Goal: Transaction & Acquisition: Book appointment/travel/reservation

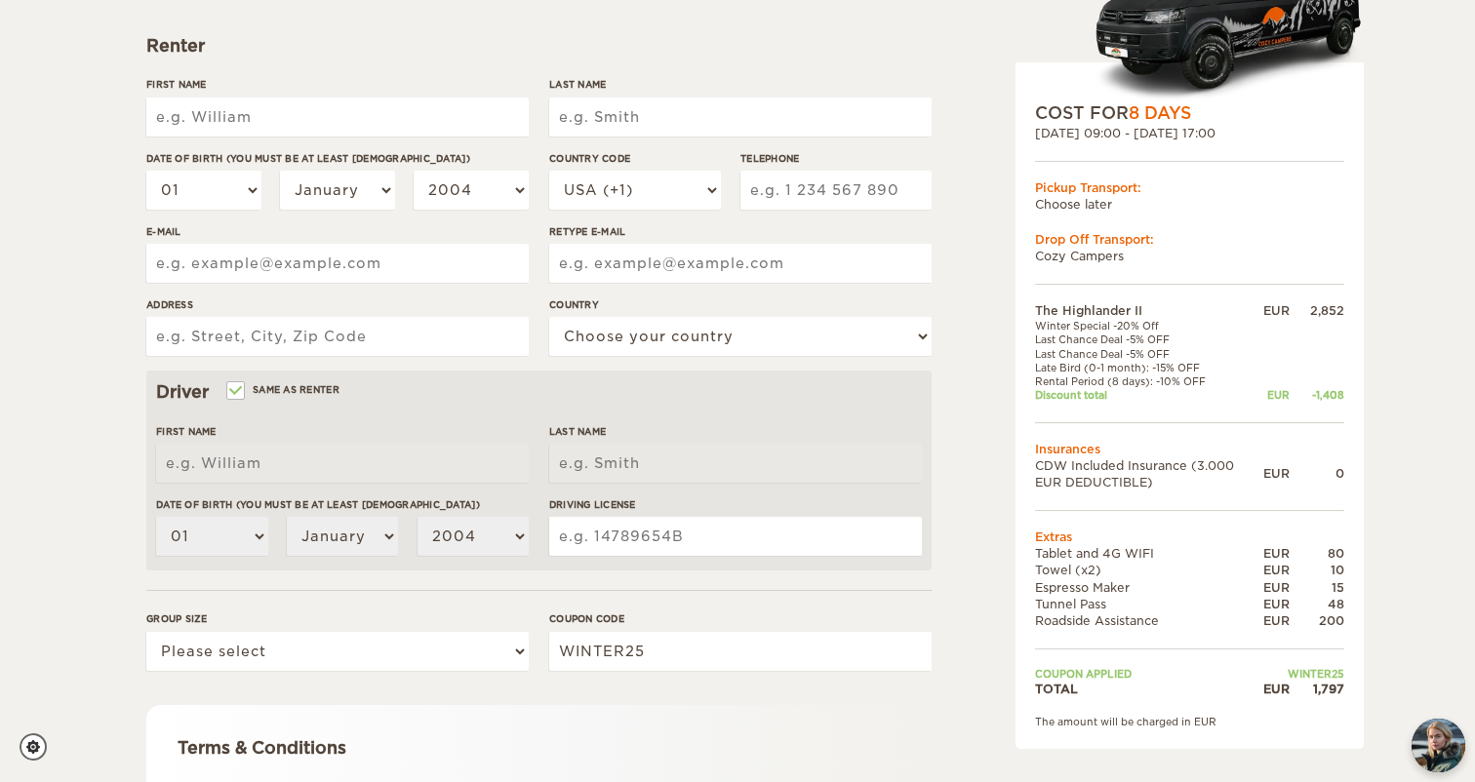
scroll to position [270, 0]
click at [1289, 569] on div "EUR" at bounding box center [1276, 570] width 26 height 17
click at [1053, 529] on td "Extras" at bounding box center [1189, 537] width 309 height 17
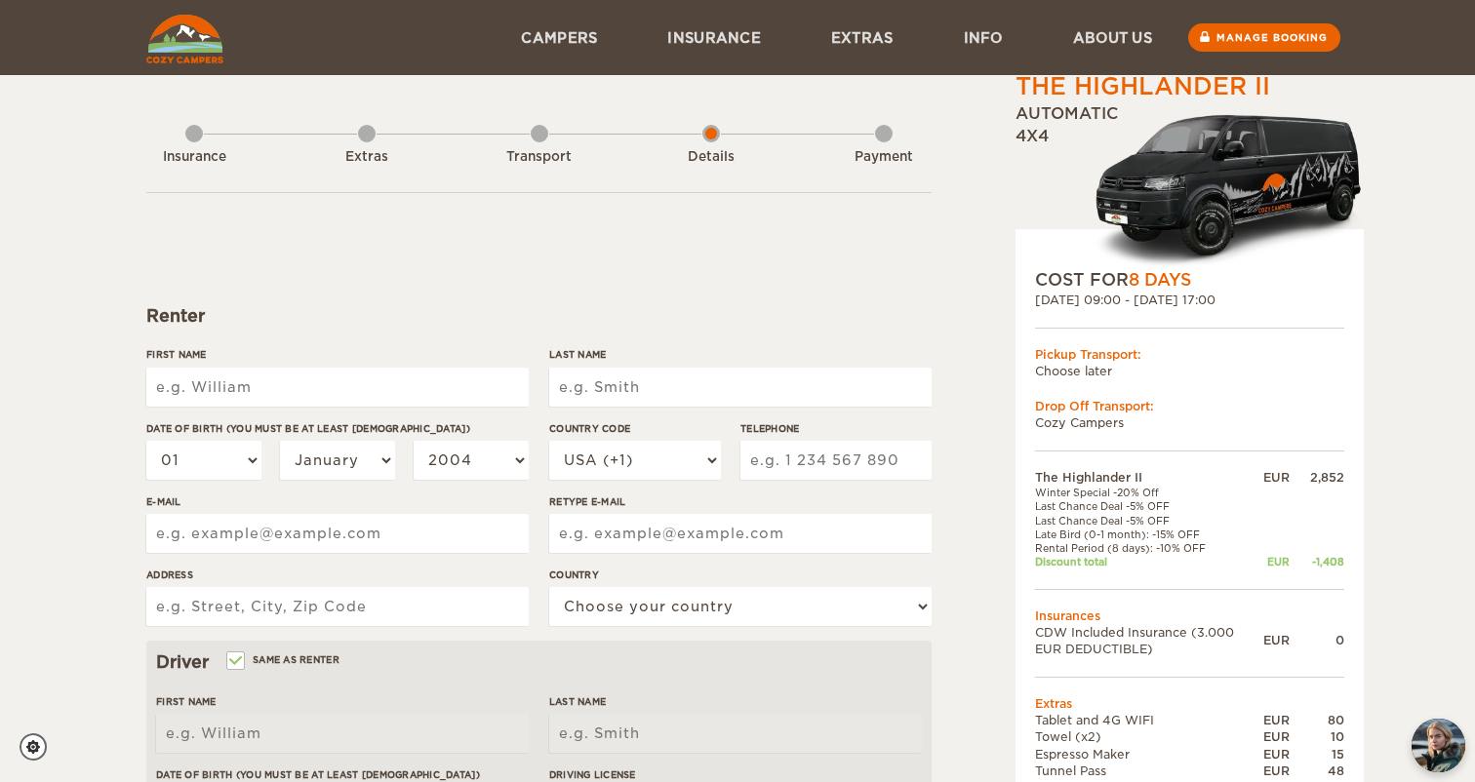
scroll to position [0, 0]
click at [365, 135] on div "Extras" at bounding box center [367, 153] width 18 height 78
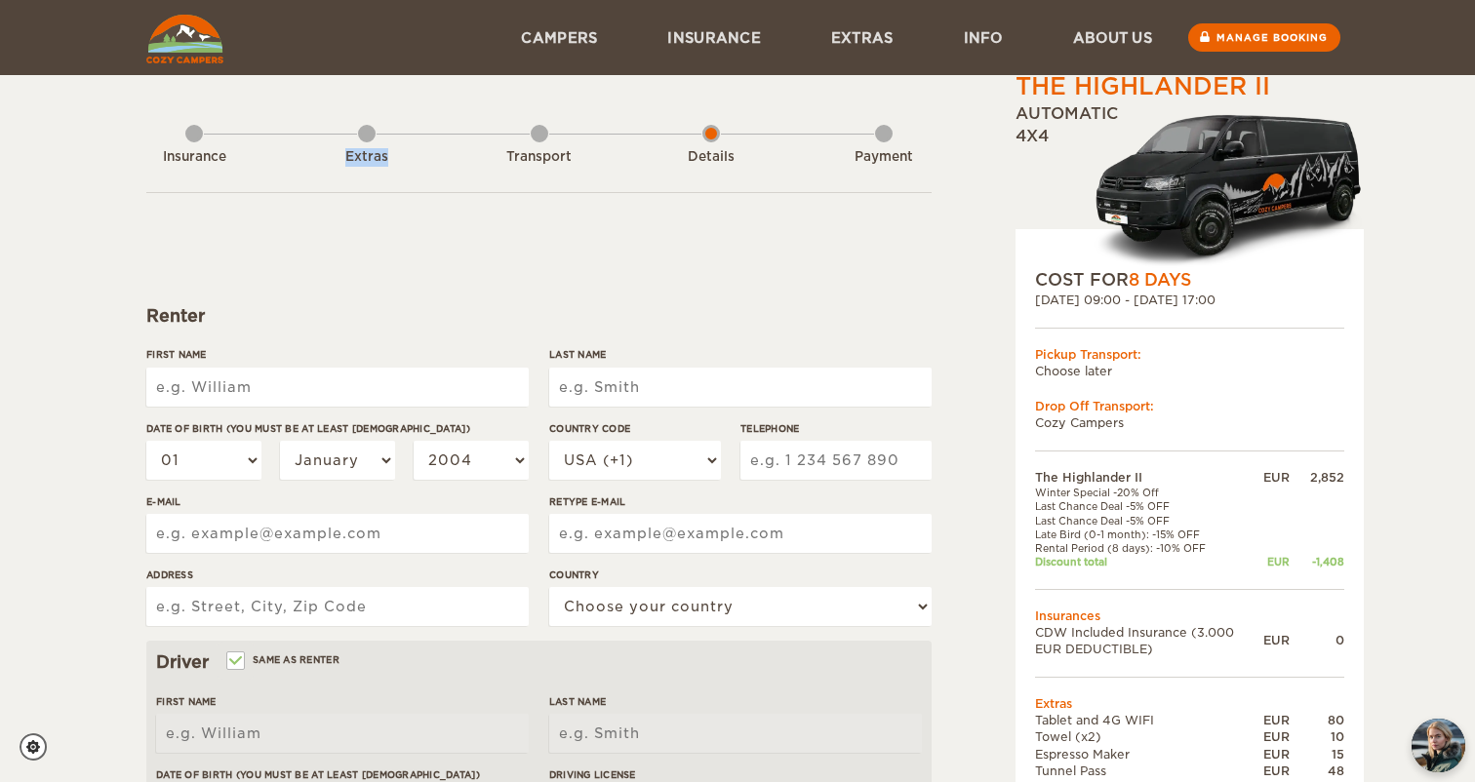
click at [365, 135] on div "Extras" at bounding box center [367, 153] width 18 height 78
click at [341, 223] on form "Renter First Name Last Name Date of birth (You must be at least 20 years old) 0…" at bounding box center [538, 705] width 785 height 1027
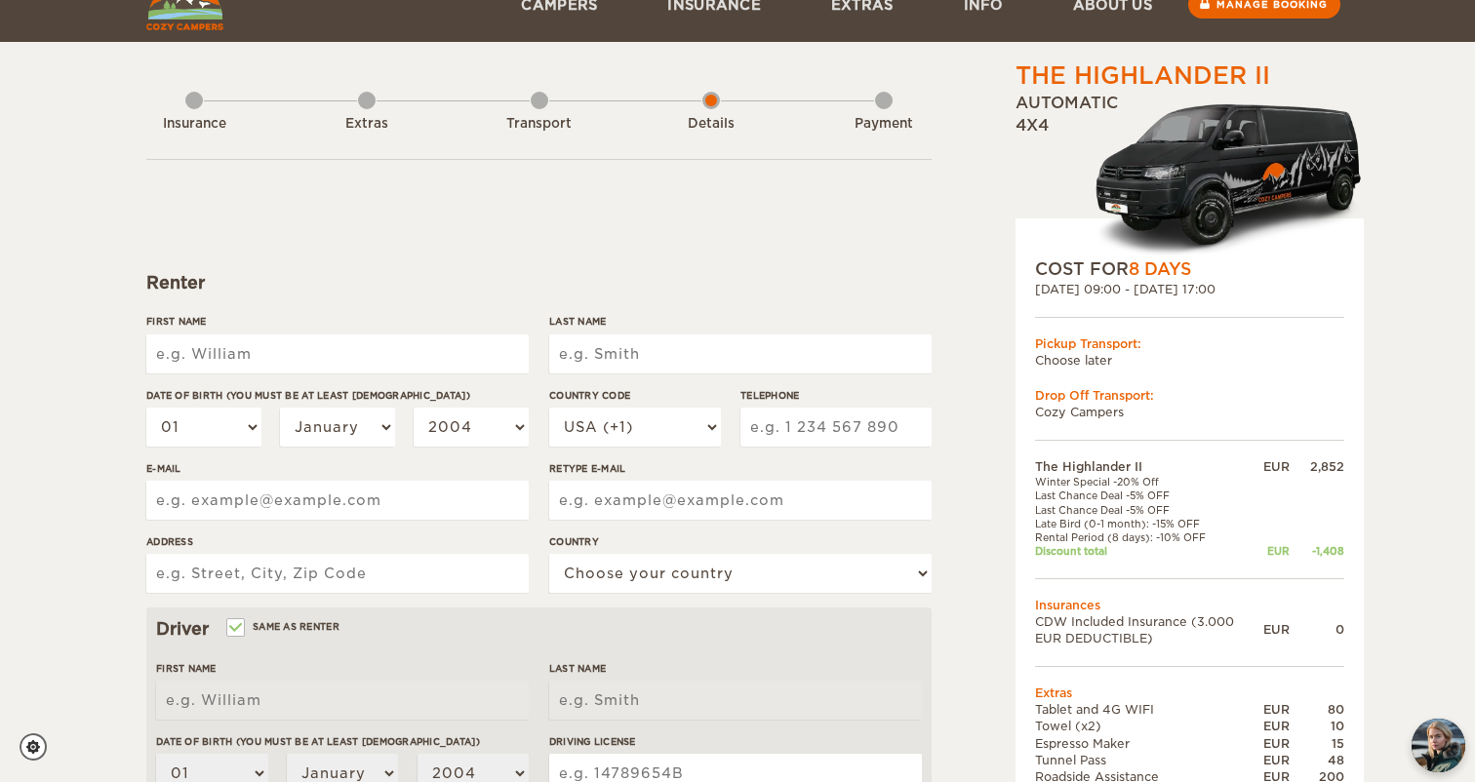
scroll to position [46, 0]
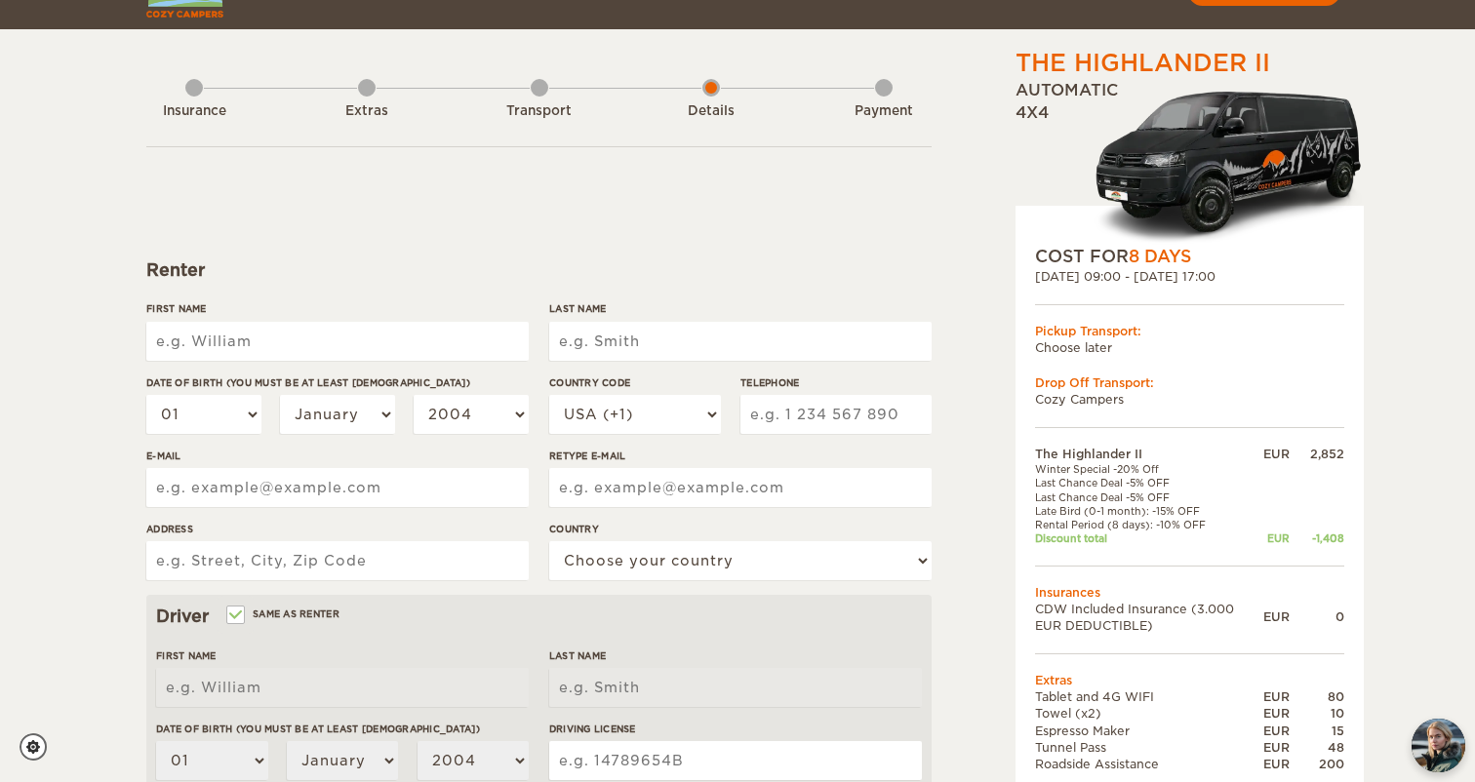
click at [414, 365] on div "First Name" at bounding box center [337, 337] width 382 height 73
type input "Diek"
type input "Helb"
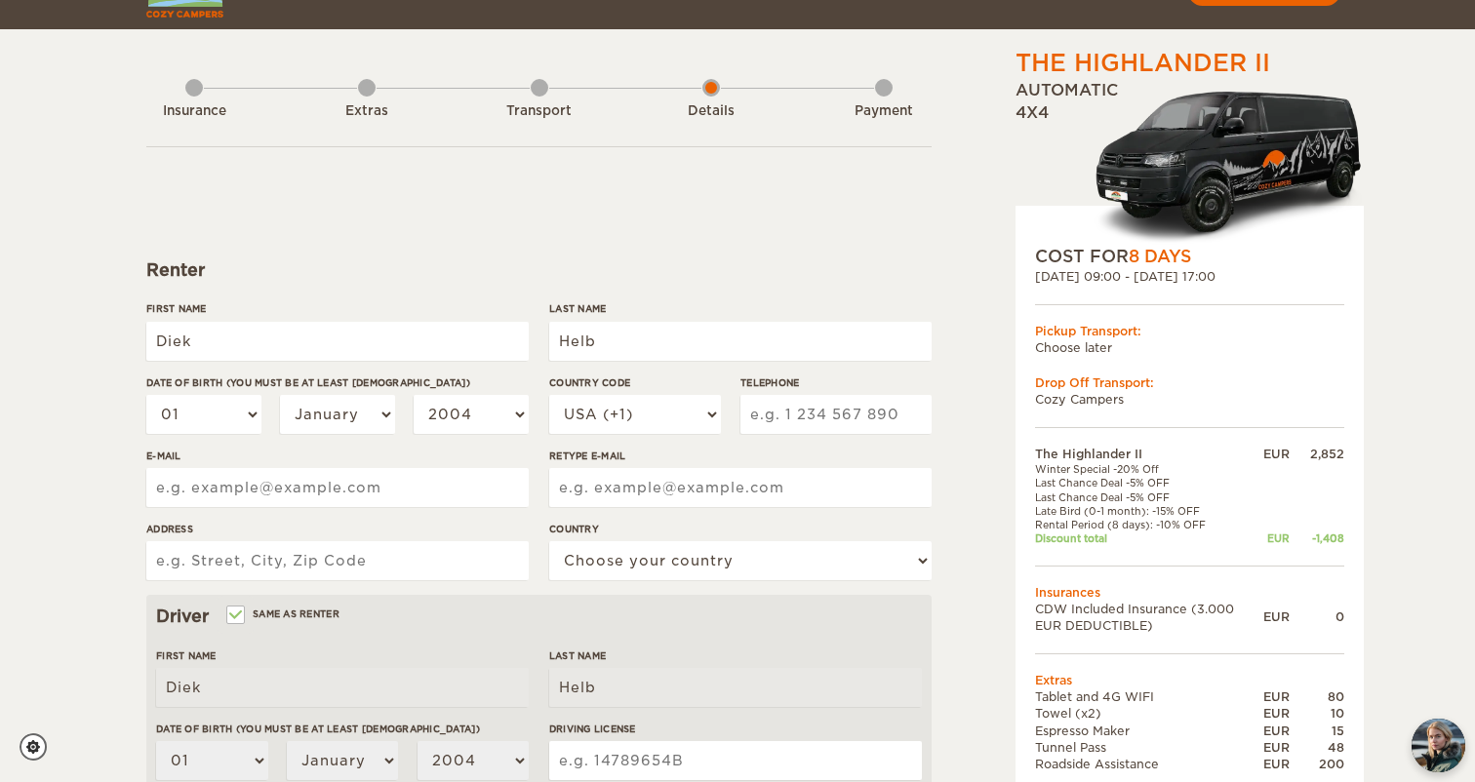
click at [268, 458] on label"] "E-mail" at bounding box center [337, 456] width 382 height 15
click at [268, 468] on input "E-mail" at bounding box center [337, 487] width 382 height 39
select select "10"
select select "07"
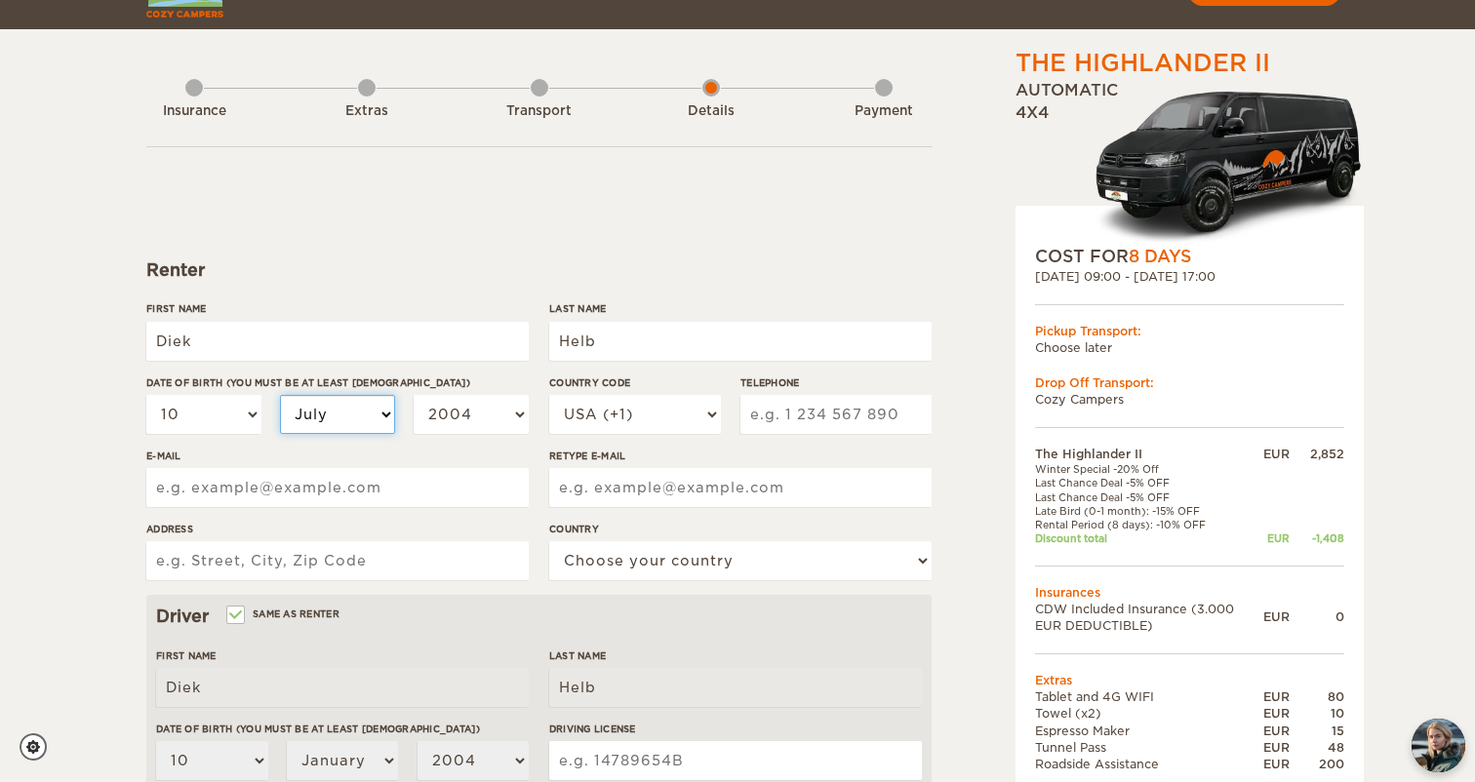
select select "07"
select select "2001"
select select "34"
type input "673575040"
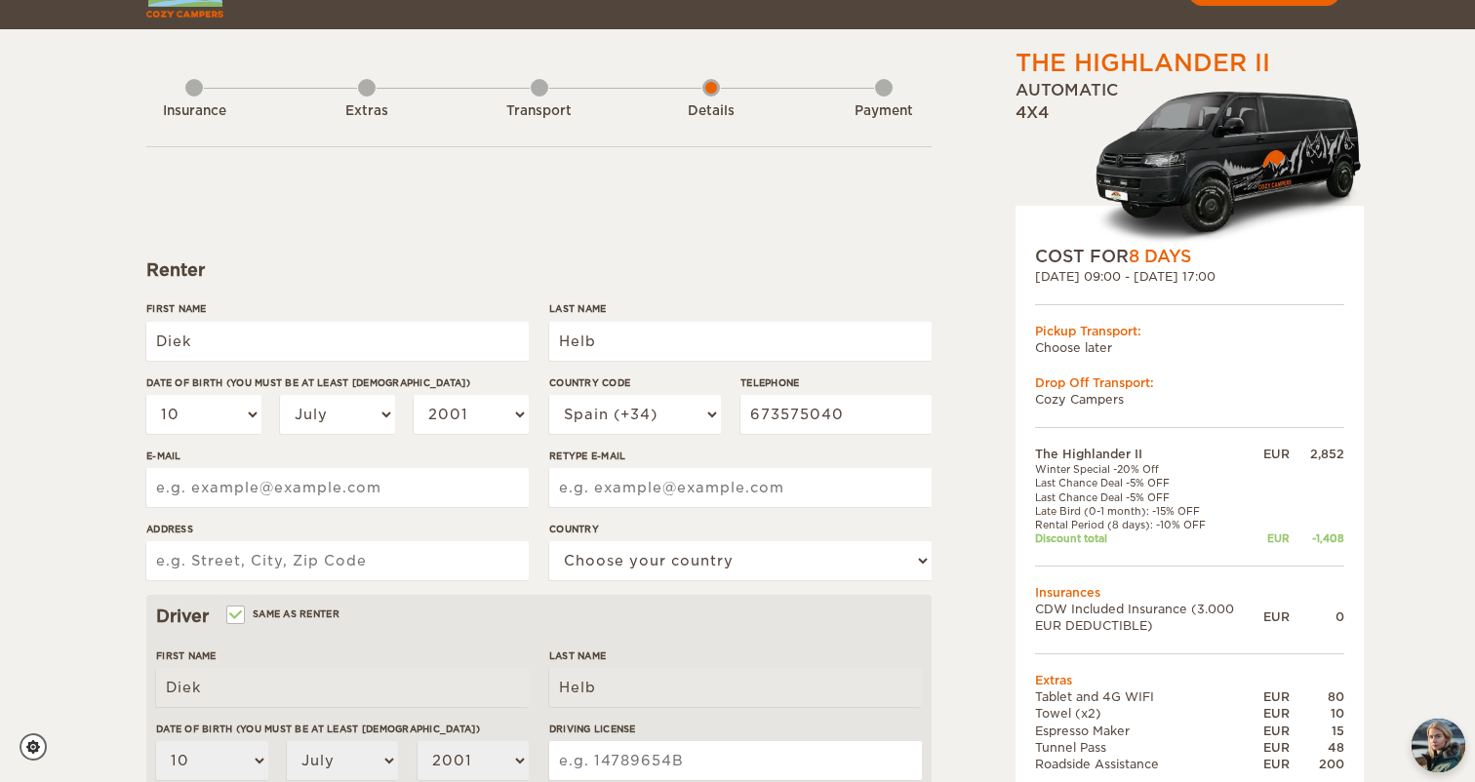
click at [414, 489] on input "E-mail" at bounding box center [337, 487] width 382 height 39
type input "diekhelb2001@gmail.com"
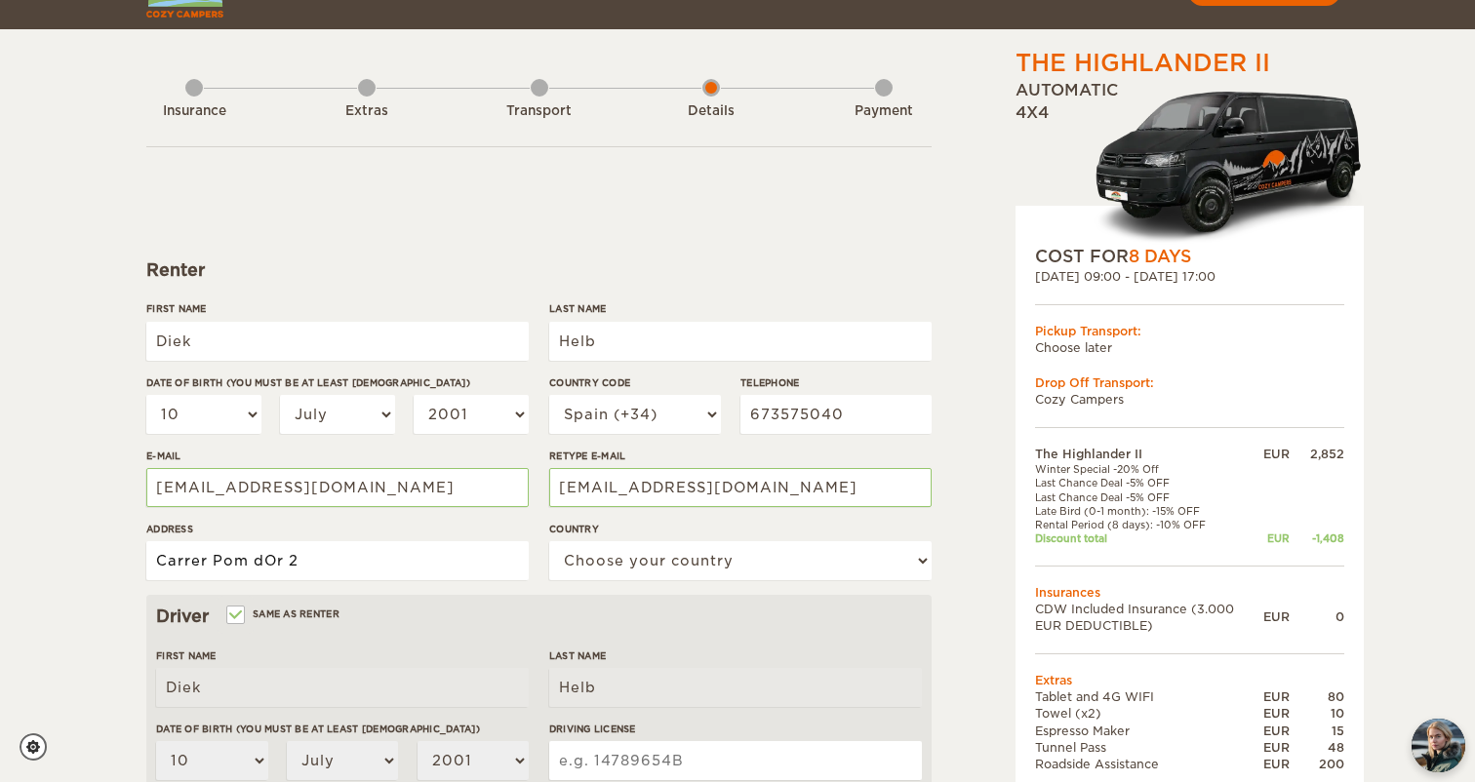
type input "Carrer Pom dOr 2"
select select "196"
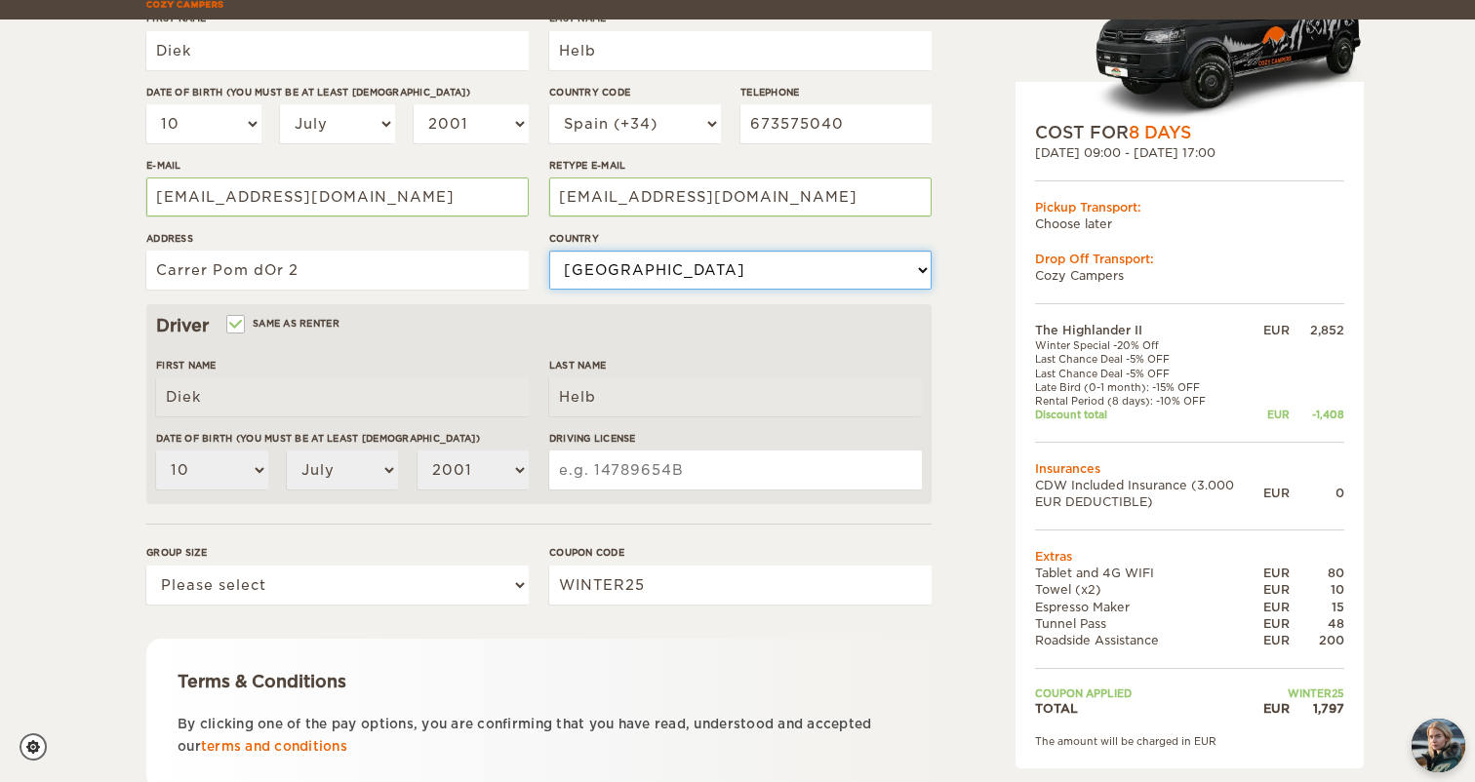
scroll to position [356, 0]
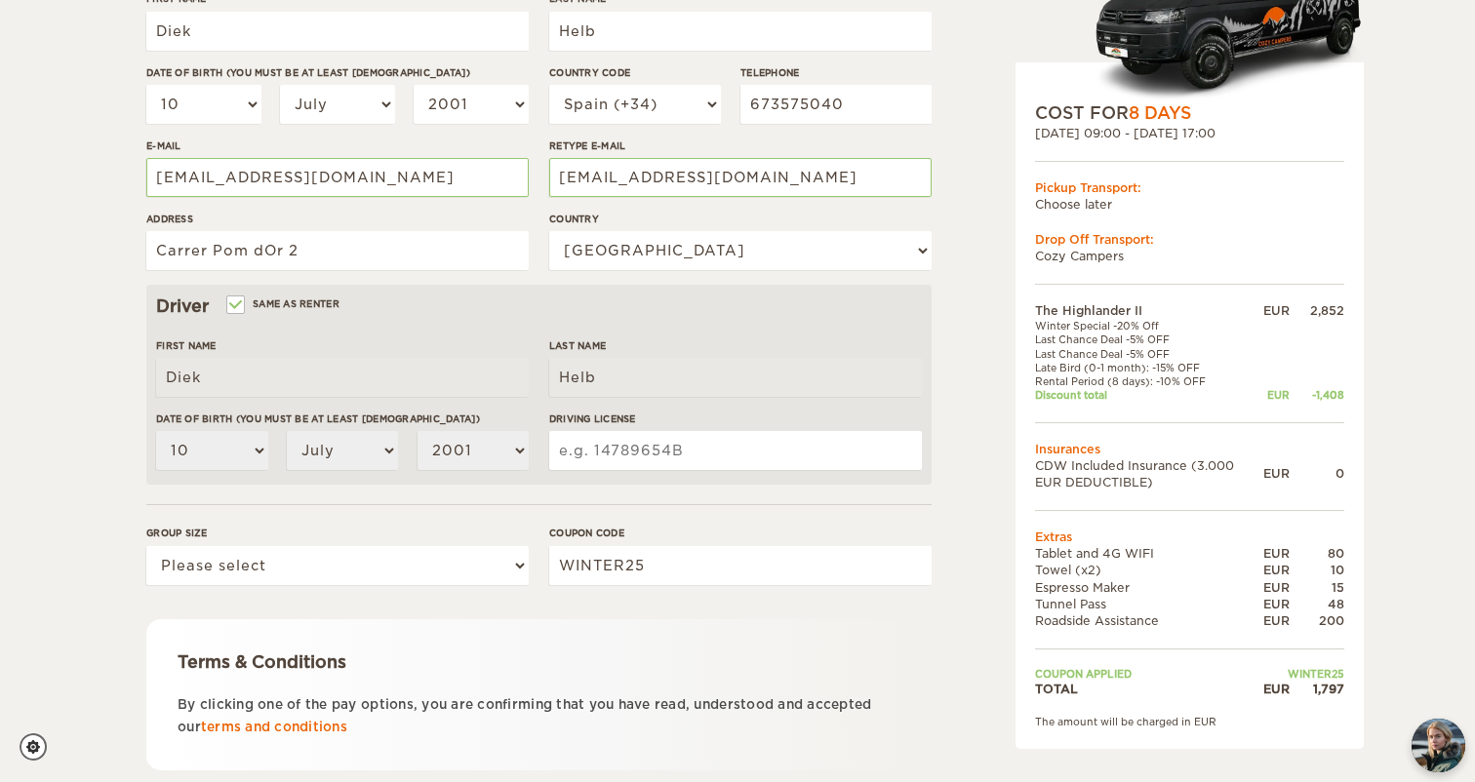
click at [633, 448] on input "Driving License" at bounding box center [735, 450] width 373 height 39
select select "1"
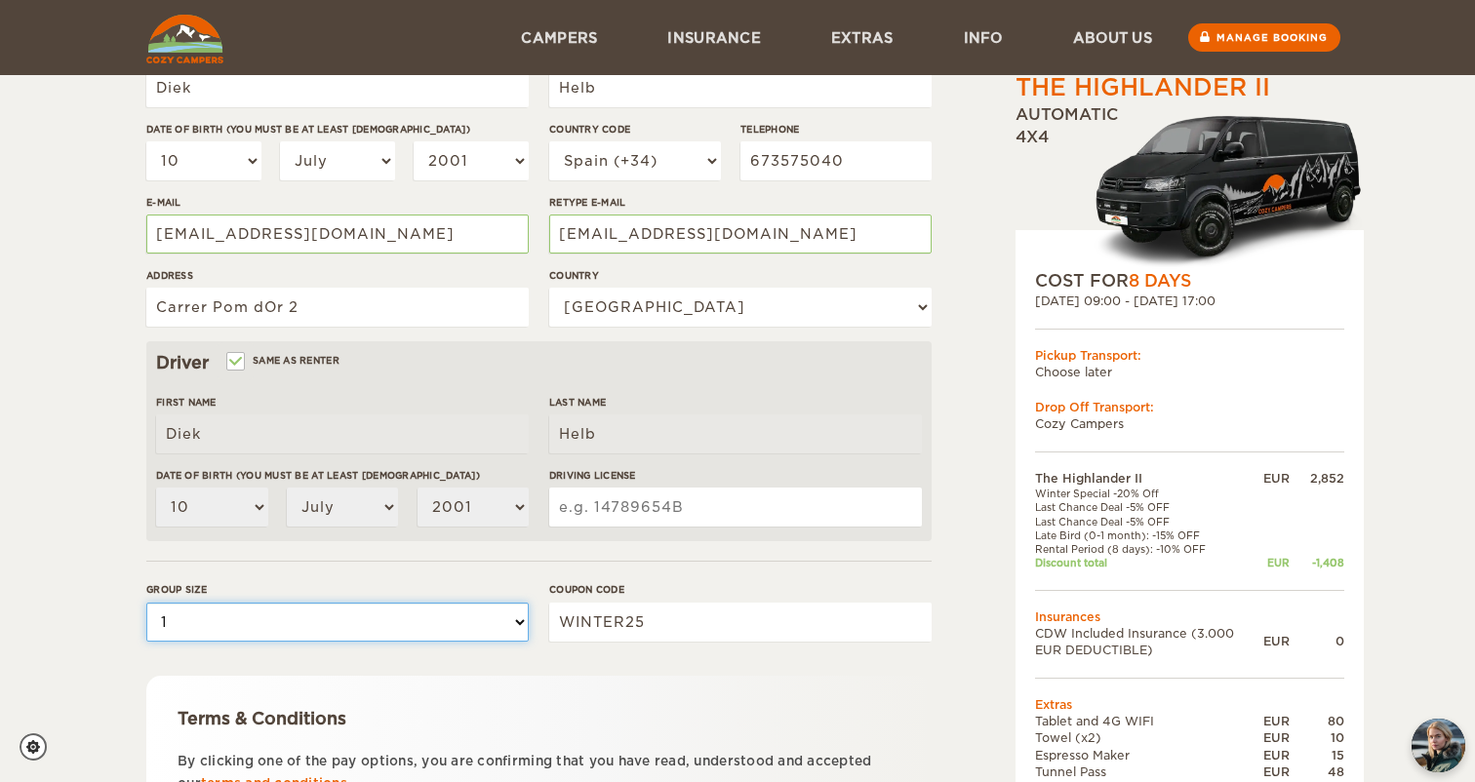
scroll to position [276, 0]
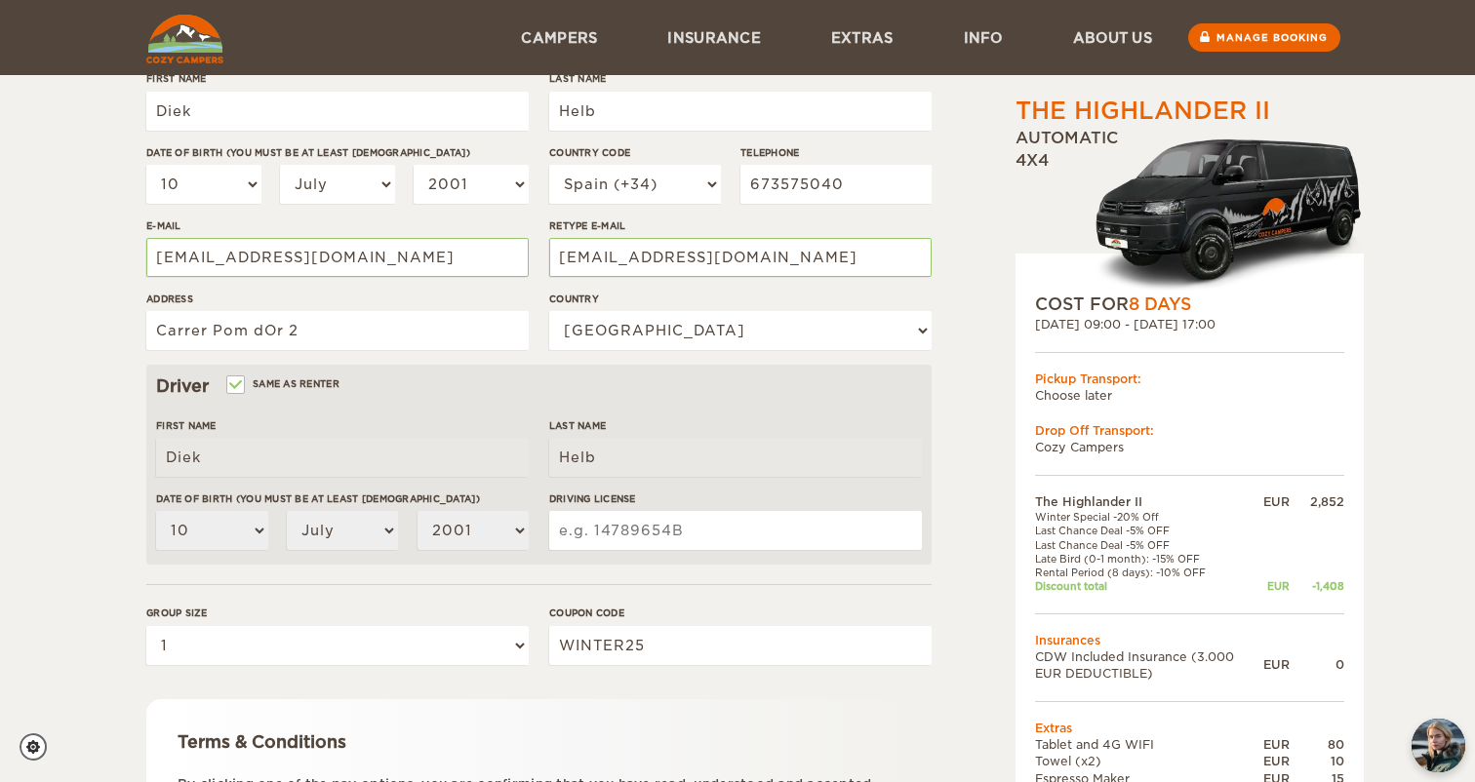
click at [622, 536] on input "Driving License" at bounding box center [735, 530] width 373 height 39
type input "Y1797538X"
click at [526, 686] on form "Renter First Name Diek Last Name Helb Date of birth (You must be at least 20 ye…" at bounding box center [538, 429] width 785 height 1027
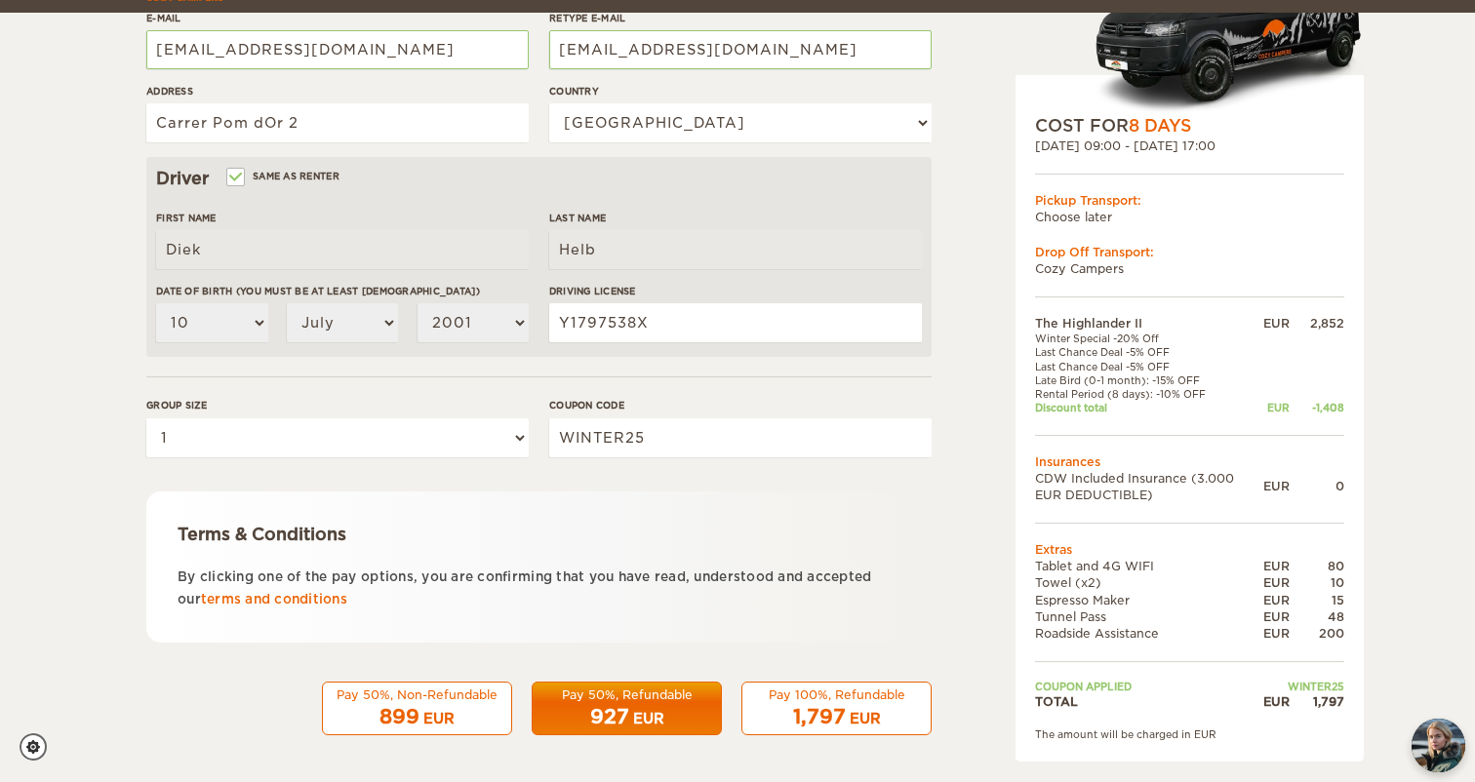
scroll to position [483, 0]
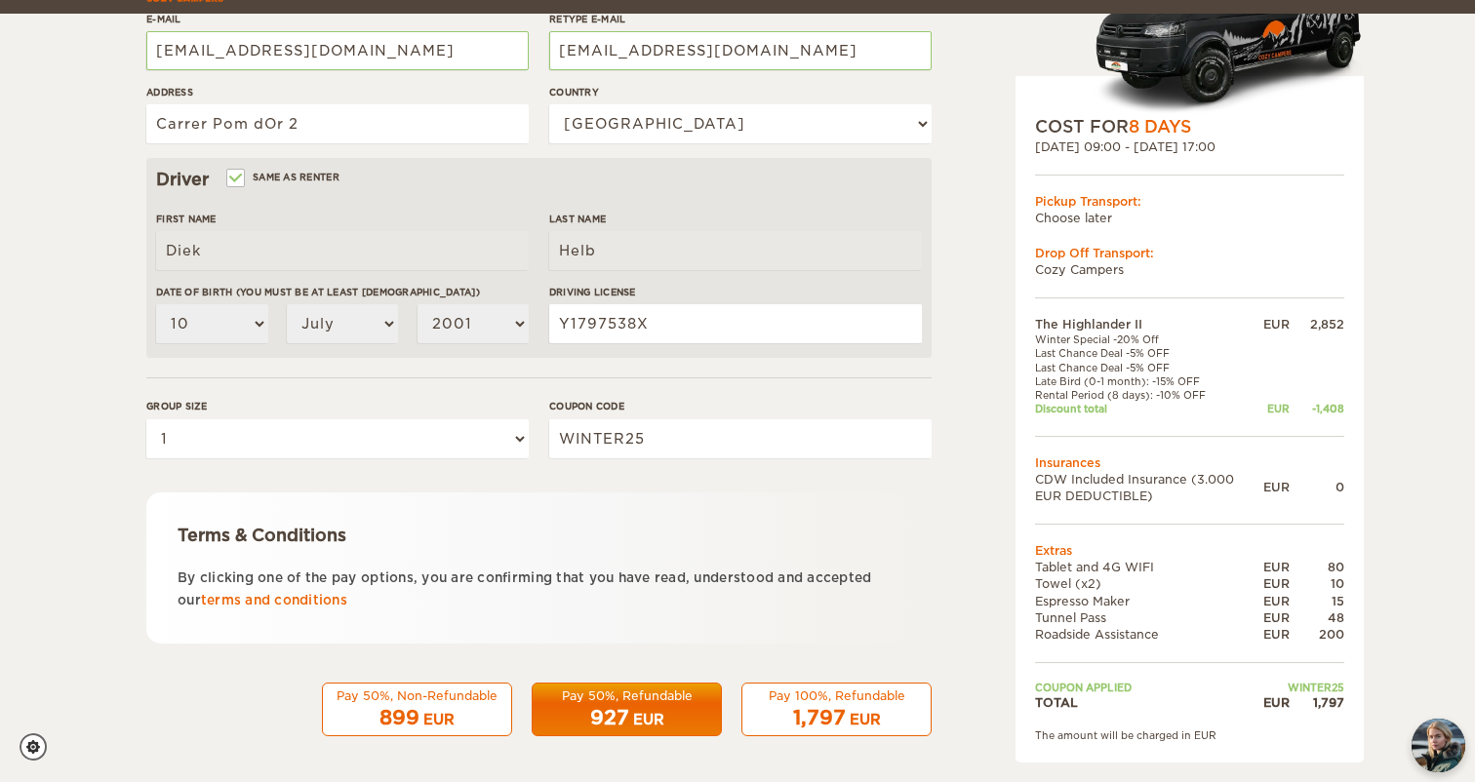
click at [740, 642] on form "Renter First Name Diek Last Name Helb Date of birth (You must be at least 20 ye…" at bounding box center [538, 222] width 785 height 1027
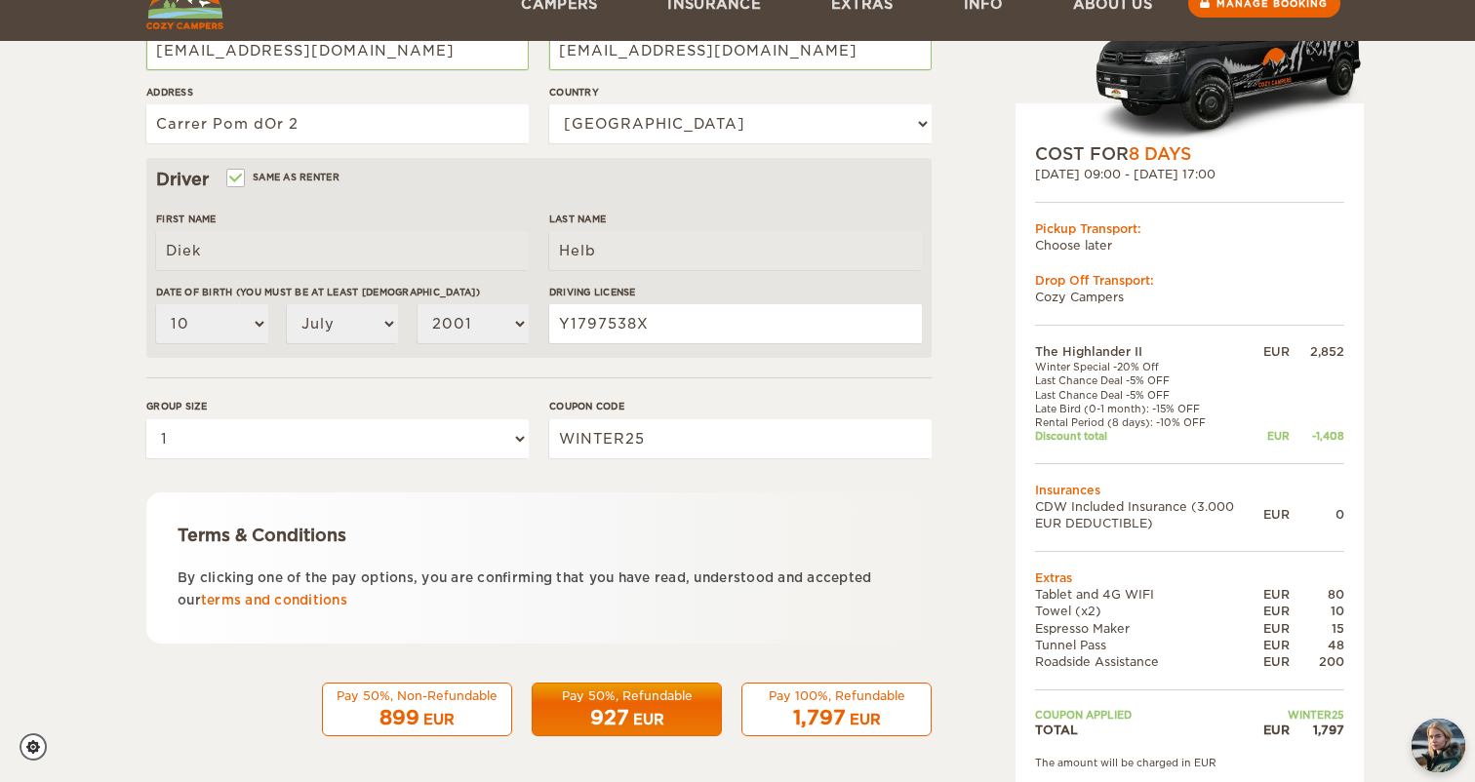
click at [837, 714] on span "1,797" at bounding box center [819, 717] width 53 height 23
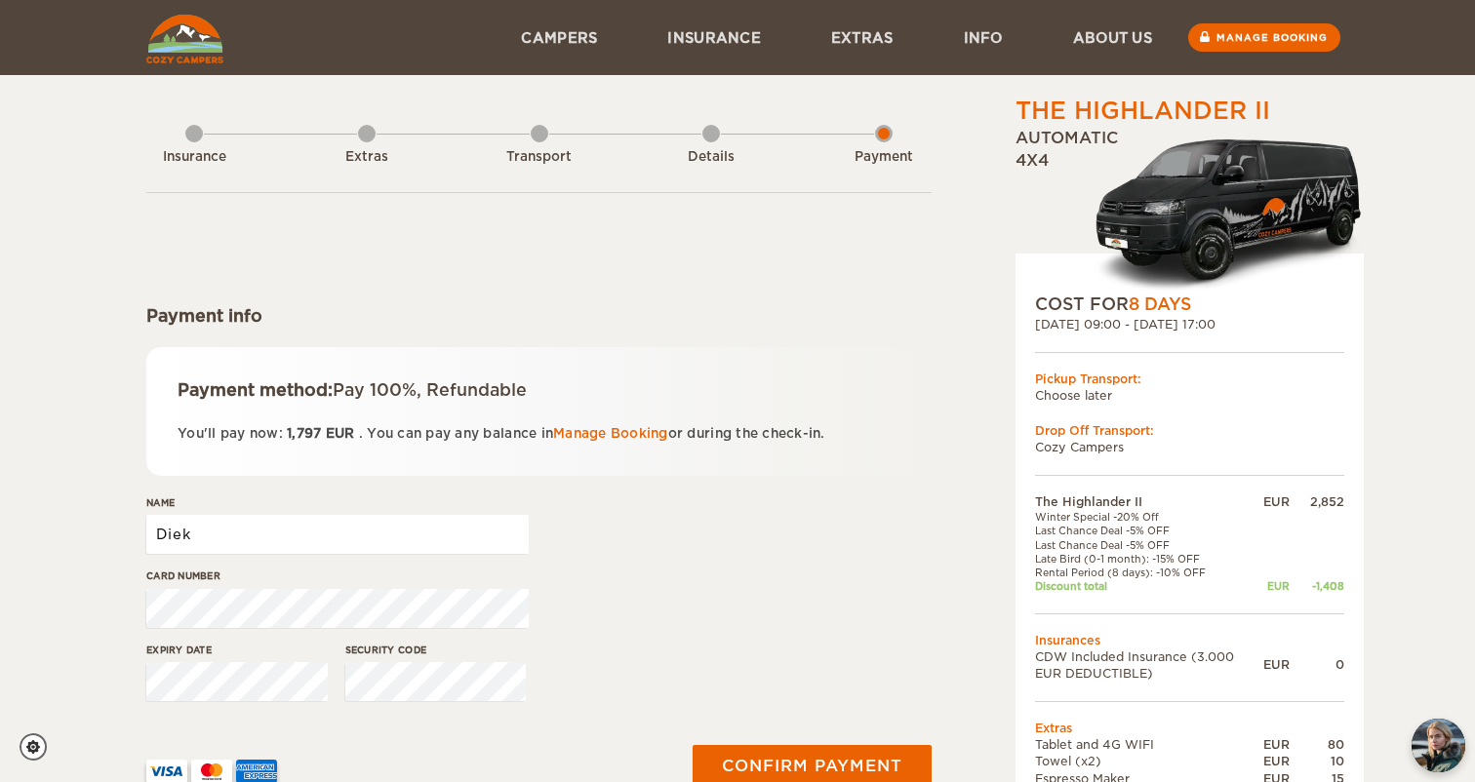
click at [284, 537] on input "Diek" at bounding box center [337, 534] width 382 height 39
type input "Diek Splitter Helb"
click at [617, 646] on div "Expiry date Security code" at bounding box center [538, 679] width 785 height 73
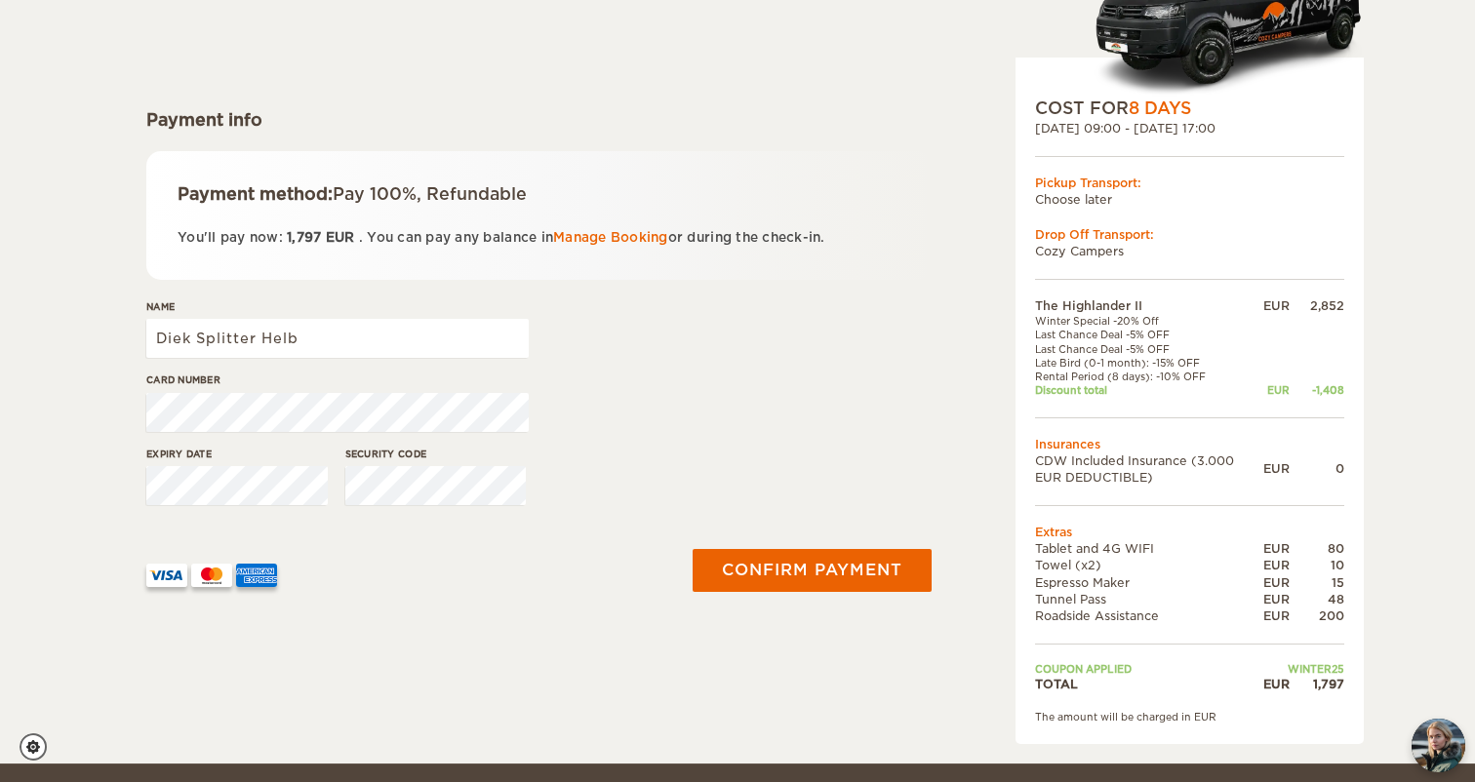
scroll to position [196, 0]
click at [817, 572] on button "Confirm payment" at bounding box center [812, 570] width 246 height 44
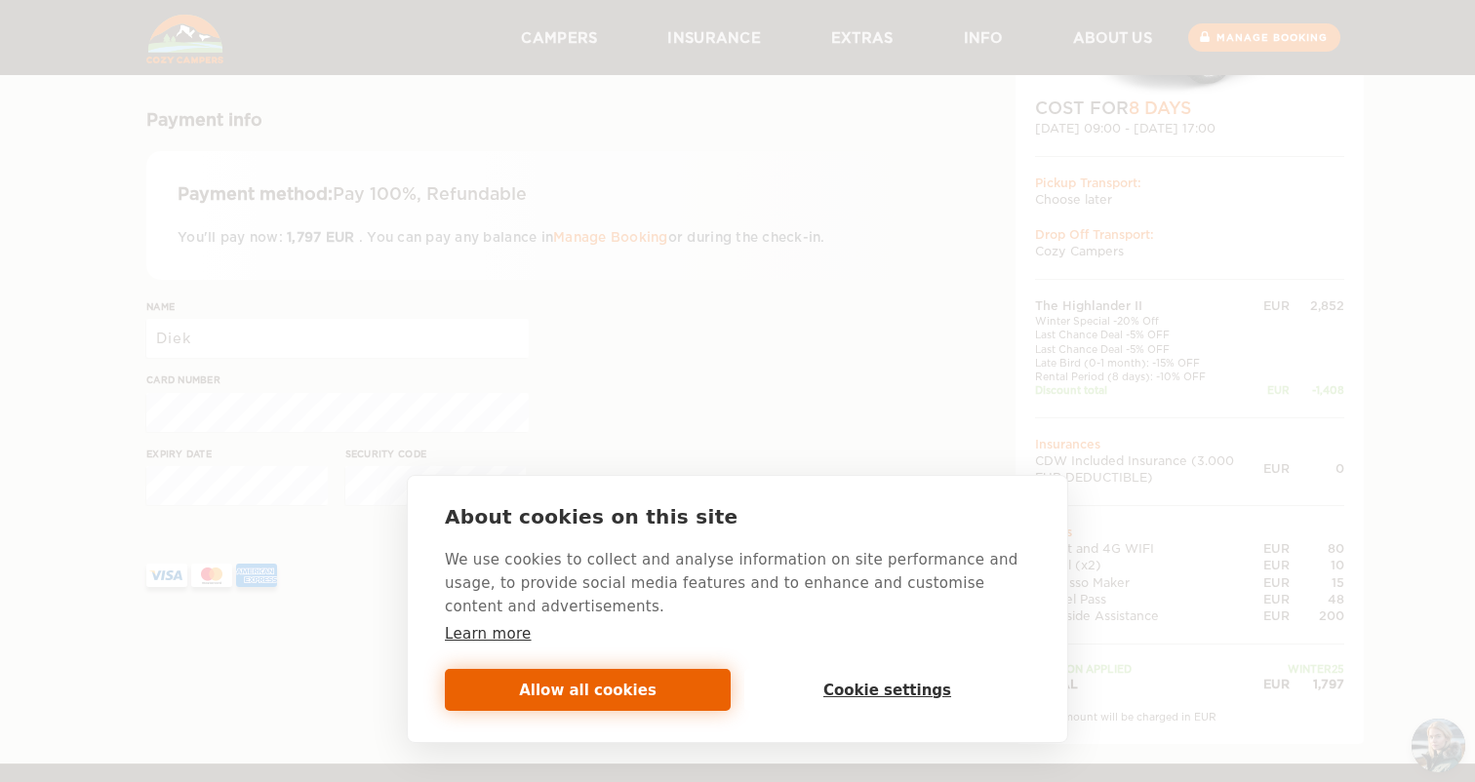
click at [701, 688] on button "Allow all cookies" at bounding box center [588, 690] width 286 height 42
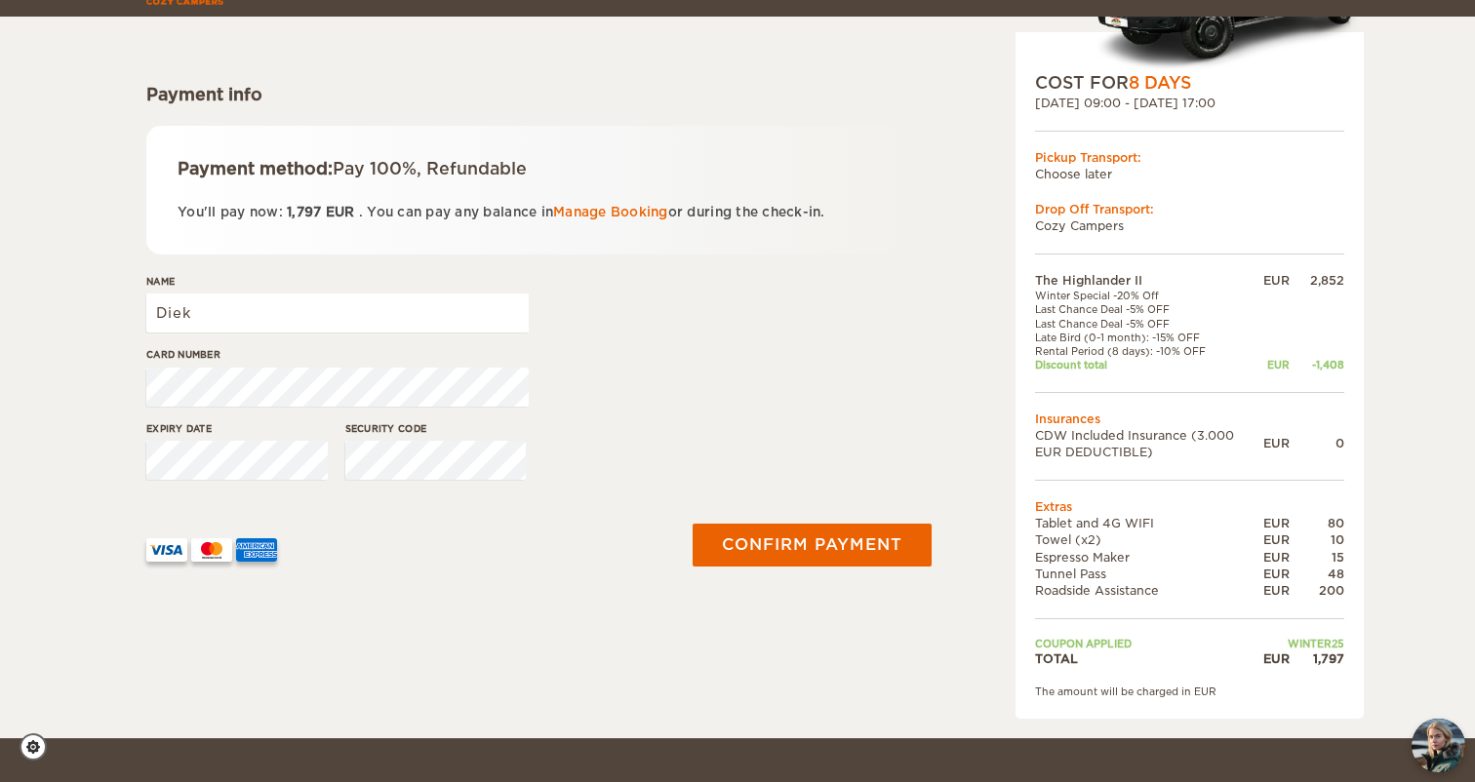
scroll to position [219, 0]
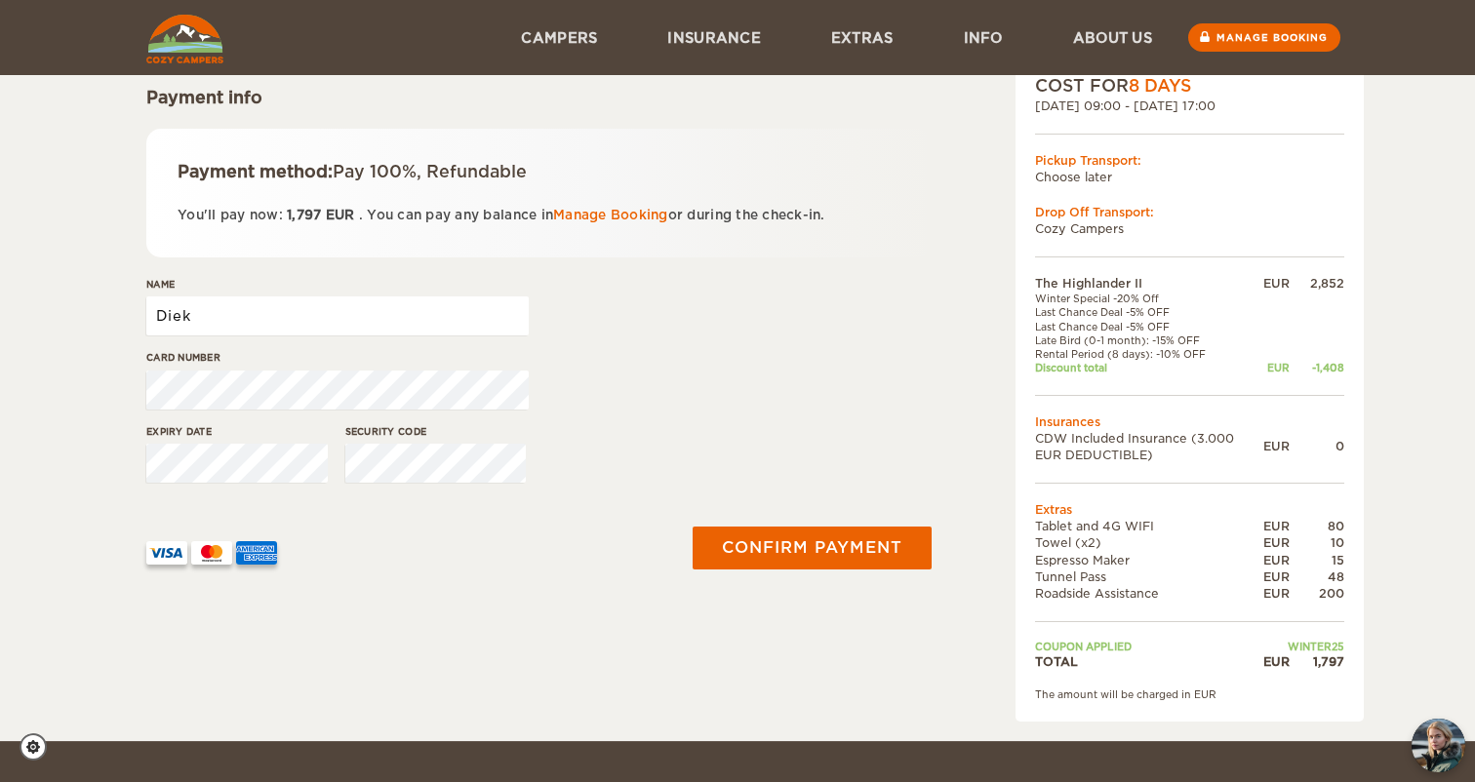
click at [259, 330] on input "Diek" at bounding box center [337, 316] width 382 height 39
click at [629, 214] on link "Manage Booking" at bounding box center [610, 215] width 115 height 15
click at [230, 307] on input "Diek" at bounding box center [337, 316] width 382 height 39
click at [226, 317] on input "Diek Splither" at bounding box center [337, 316] width 382 height 39
click at [328, 314] on input "Diek Splinther" at bounding box center [337, 316] width 382 height 39
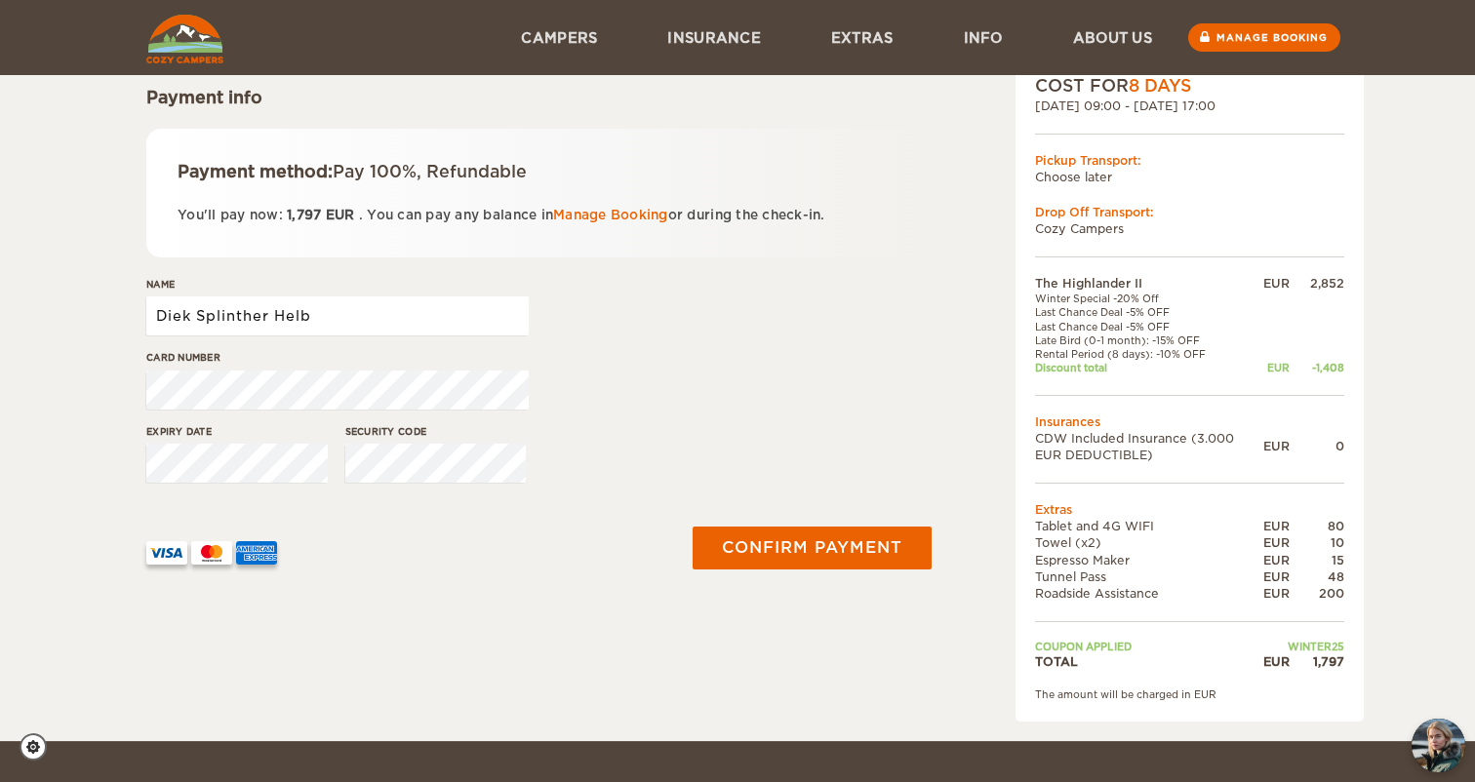
type input "Diek Splinther Helb"
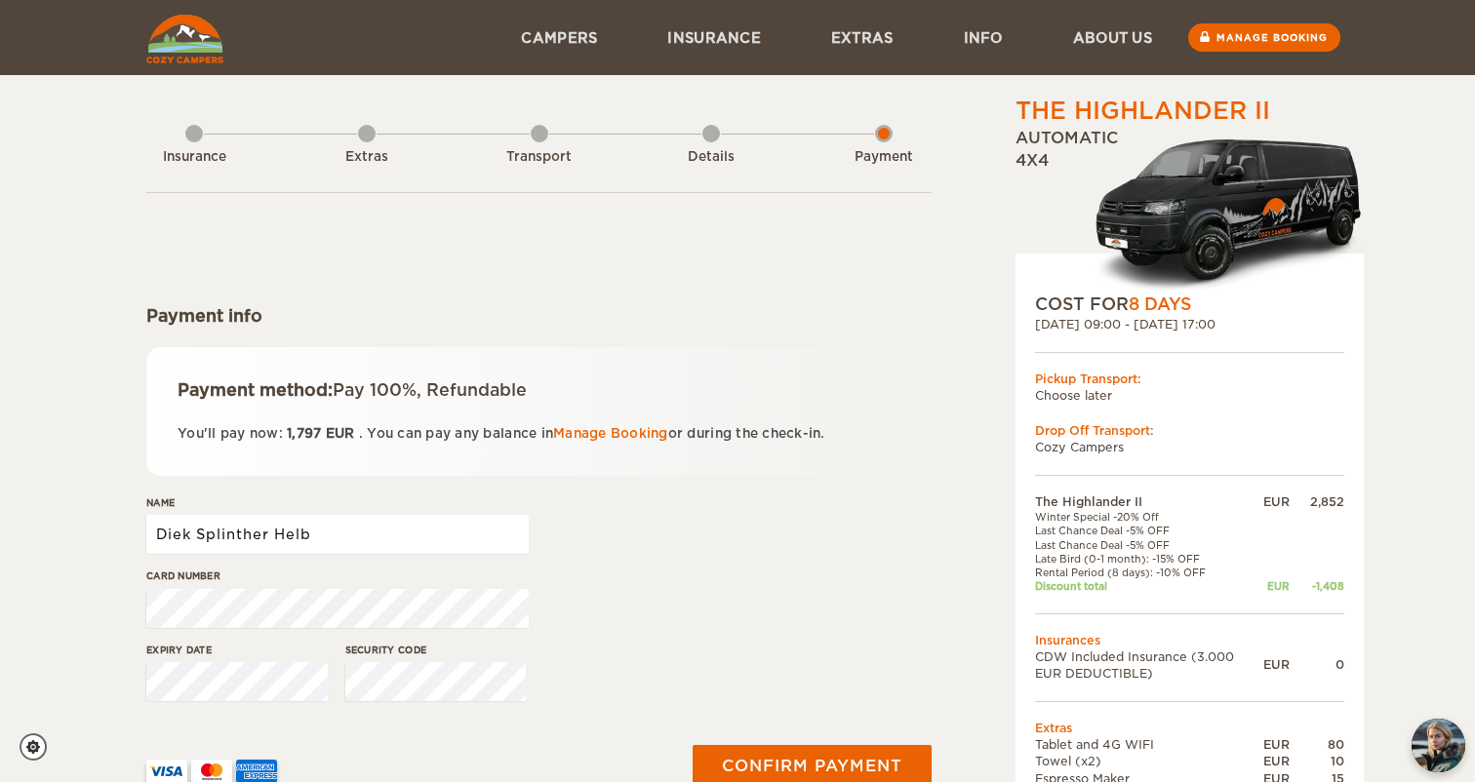
click at [382, 532] on input "Diek Splinther Helb" at bounding box center [337, 534] width 382 height 39
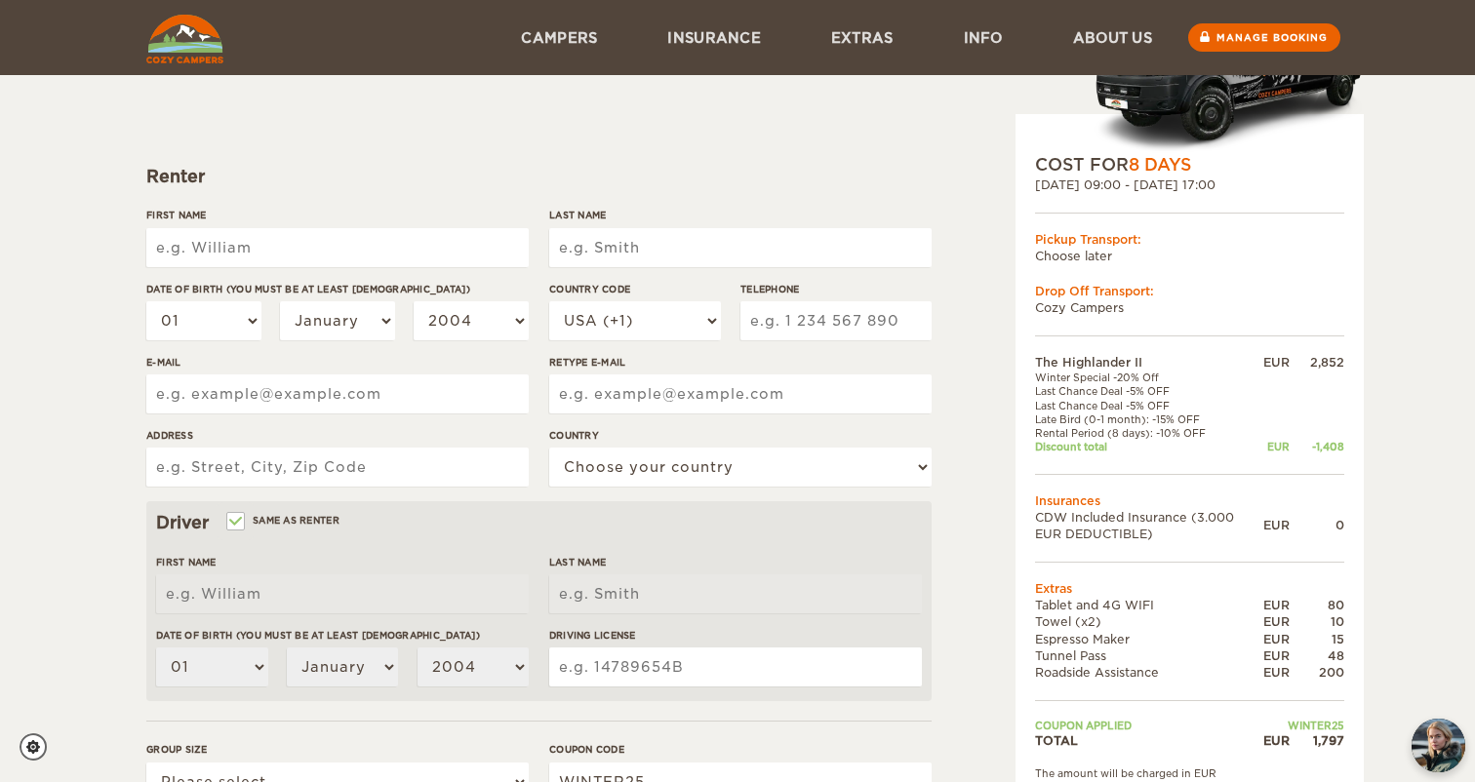
scroll to position [129, 0]
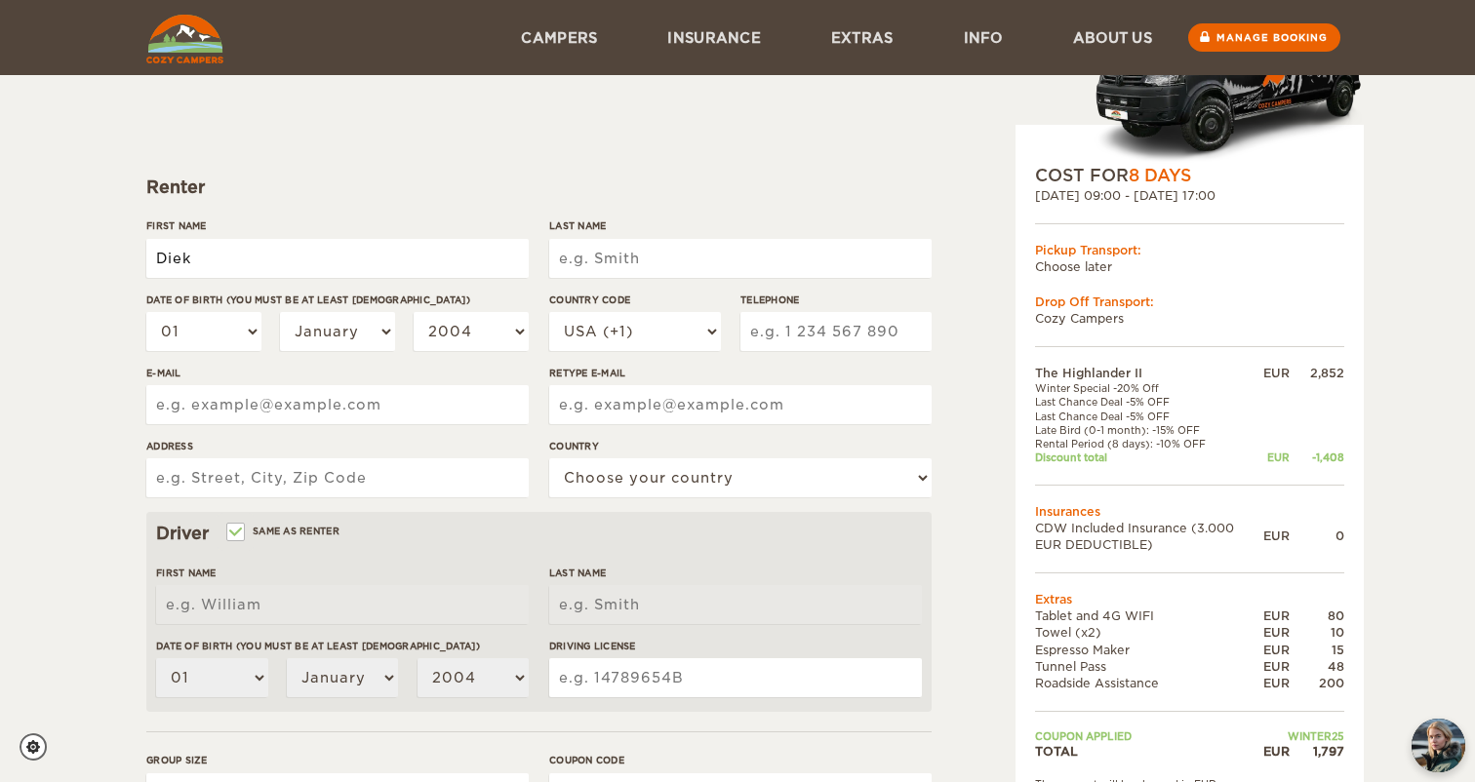
type input "Diek"
type input "Helb"
type input "helb"
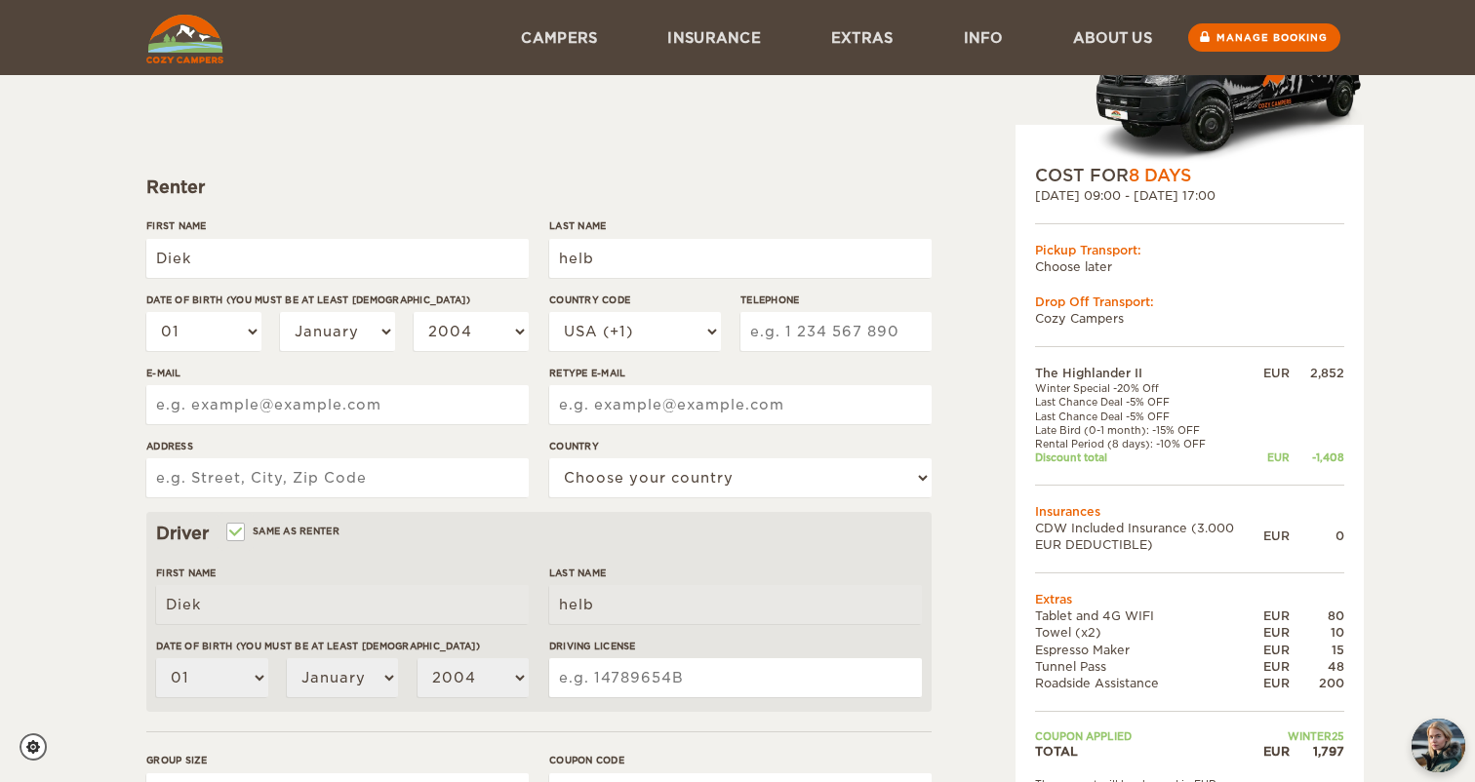
click at [566, 255] on input "helb" at bounding box center [740, 258] width 382 height 39
type input "Helb"
click at [682, 207] on form "Renter First Name Diek Last Name Helb Date of birth (You must be at least 20 ye…" at bounding box center [538, 576] width 785 height 1027
select select "10"
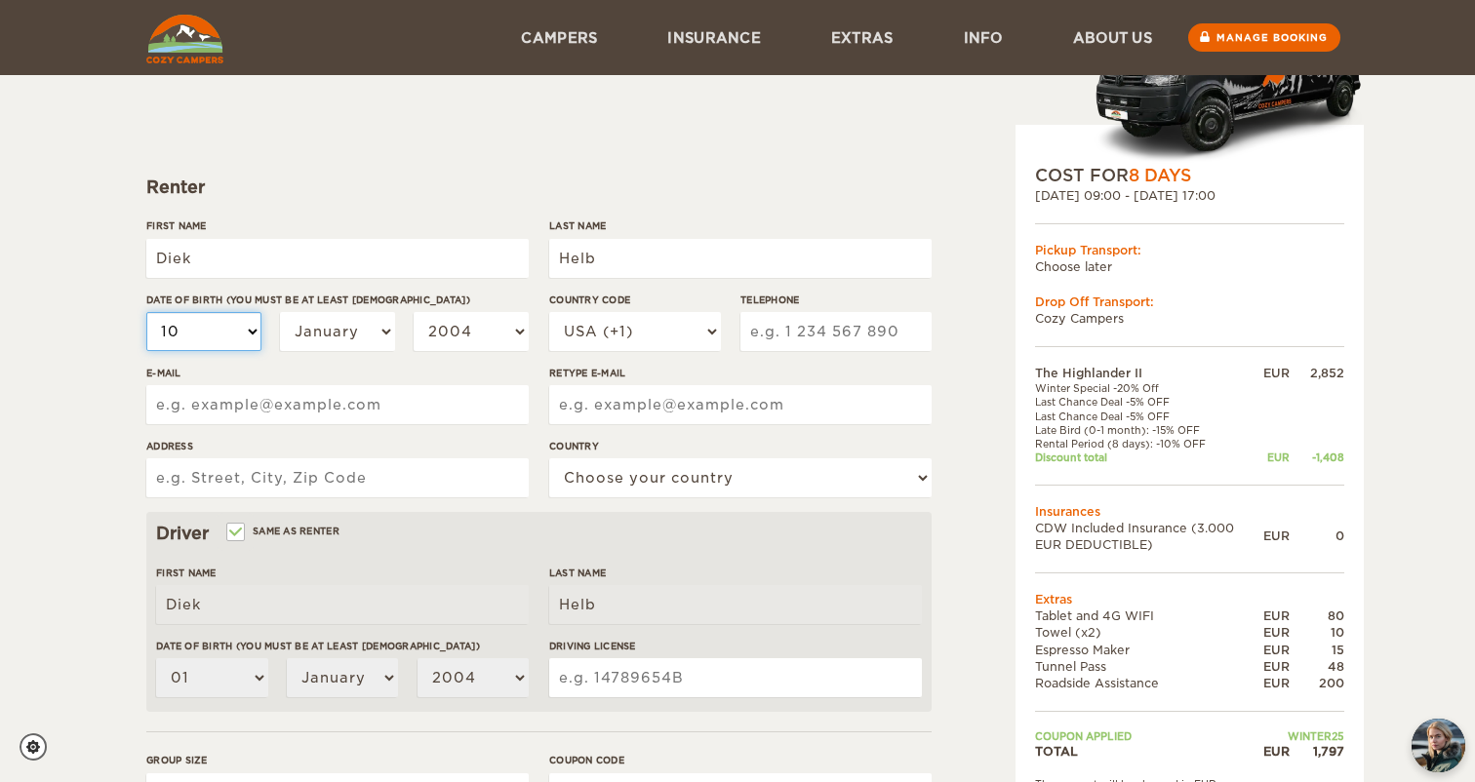
select select "10"
select select "07"
select select "2001"
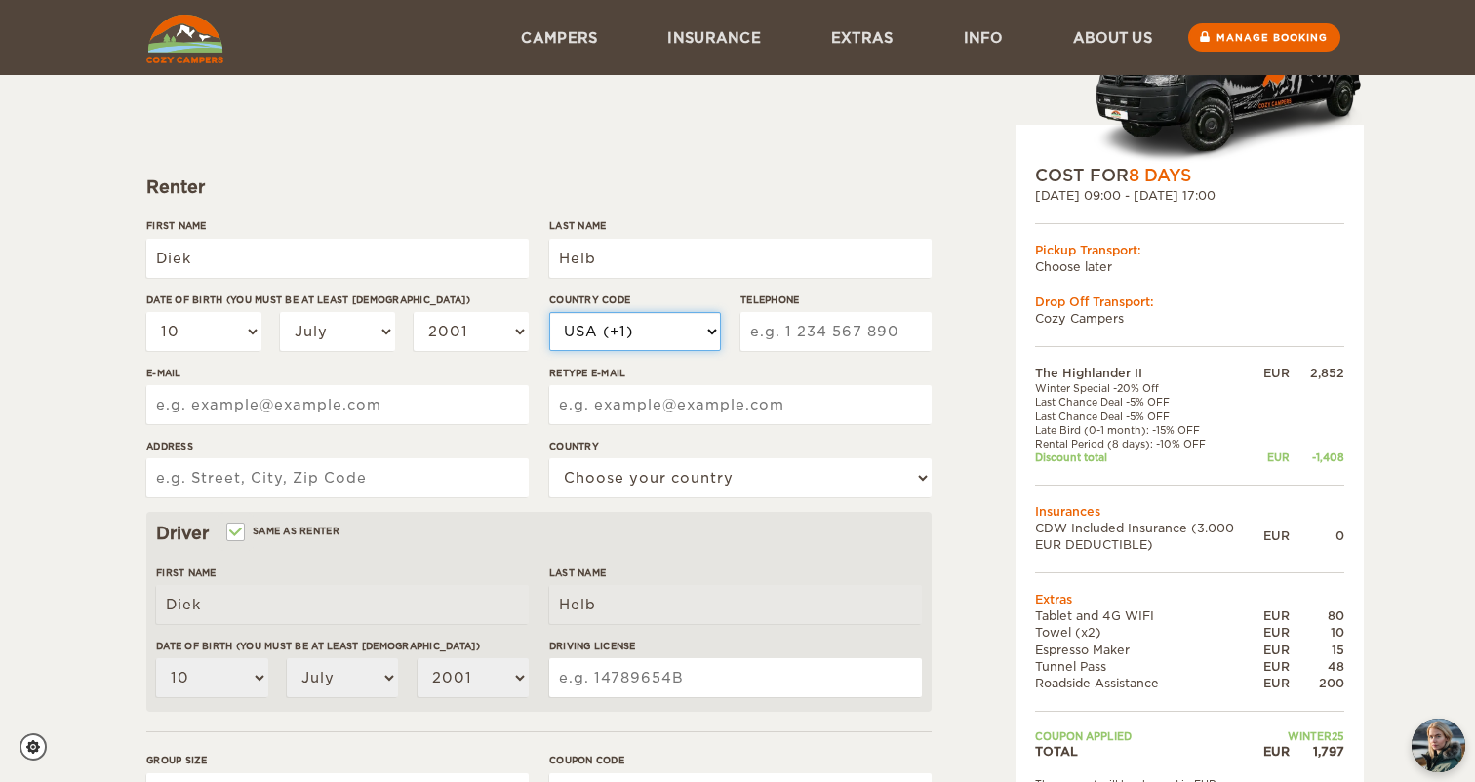
select select "34"
type input "673575040"
type input "diekhelb2001@gmail.com"
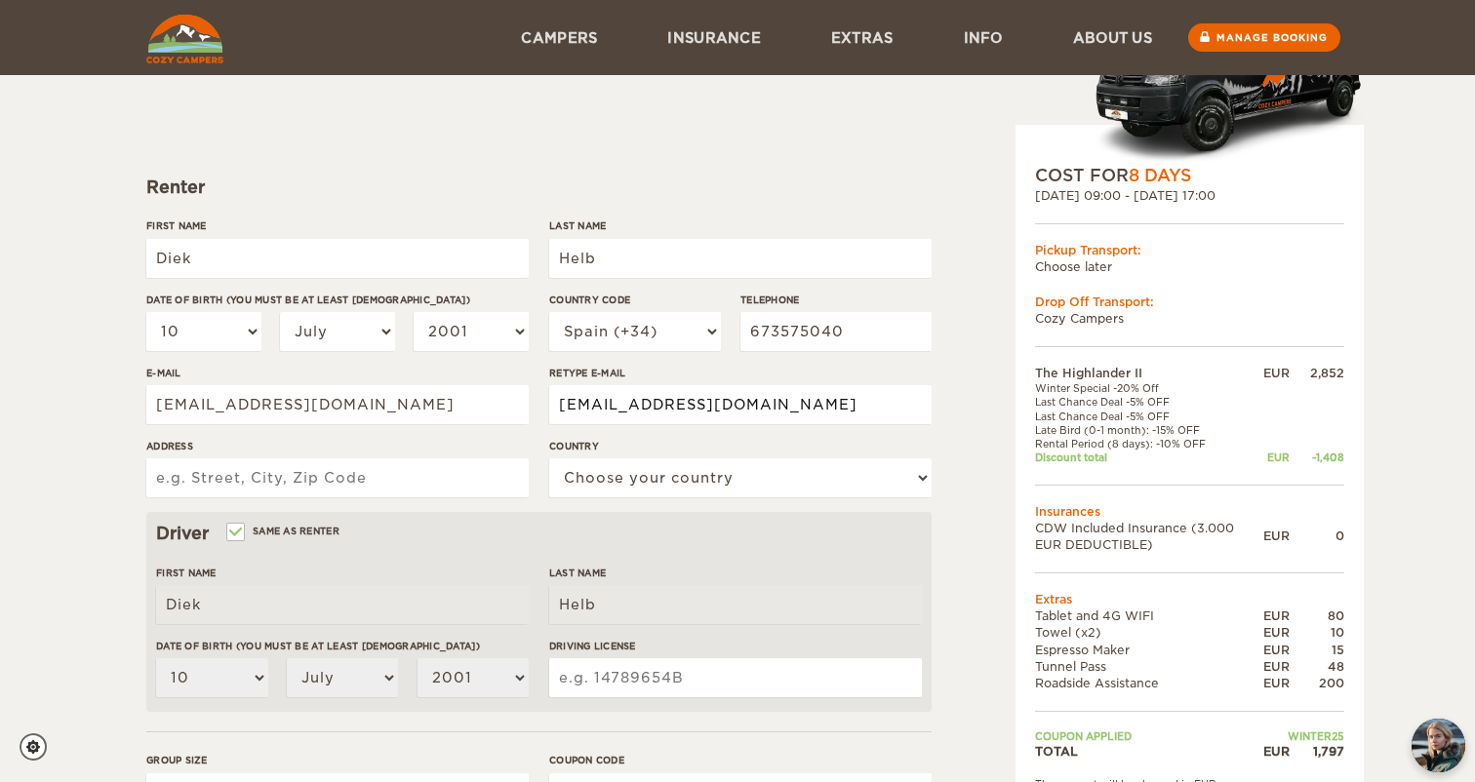
type input "diekhelb2001@gmail.com"
type input "Carrer Pom dOr 2"
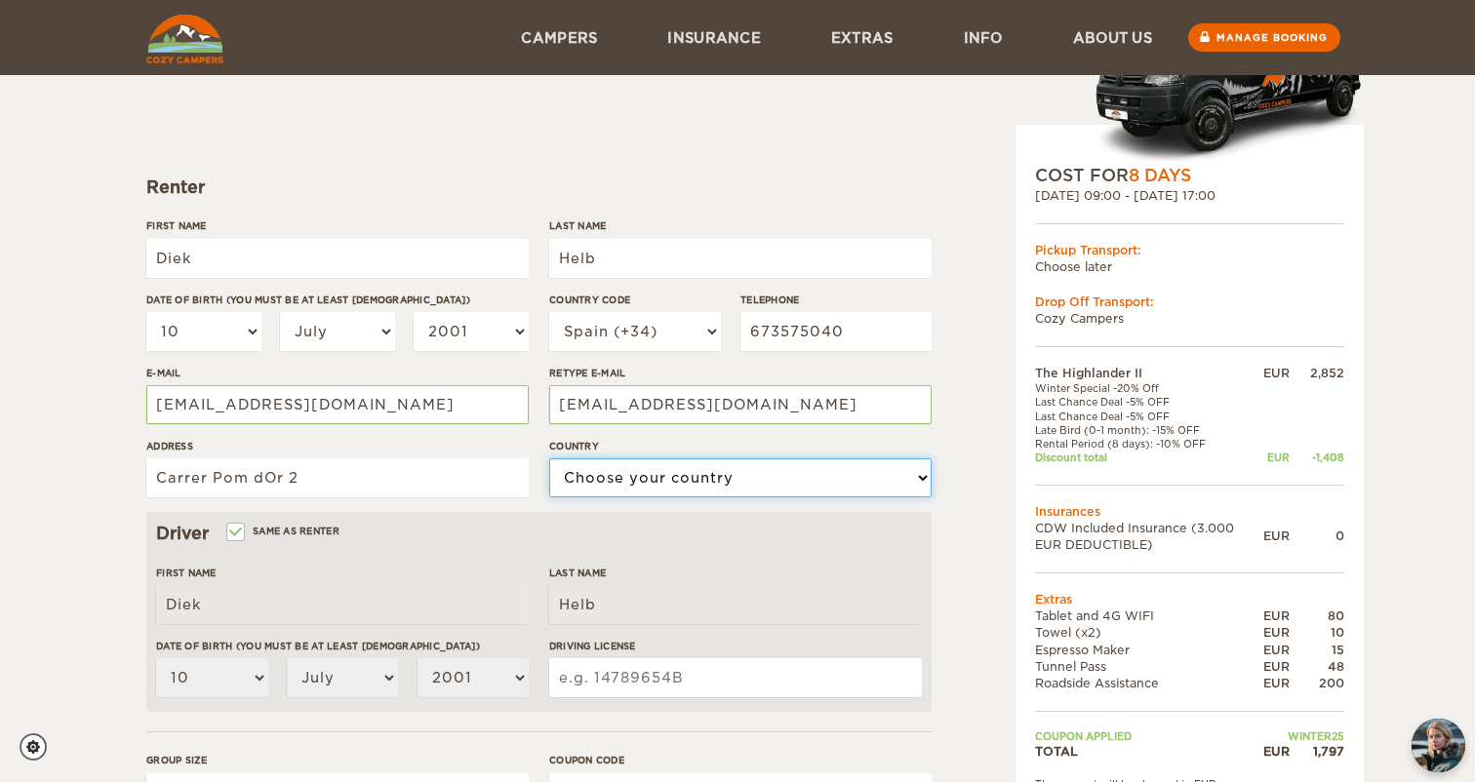
select select "196"
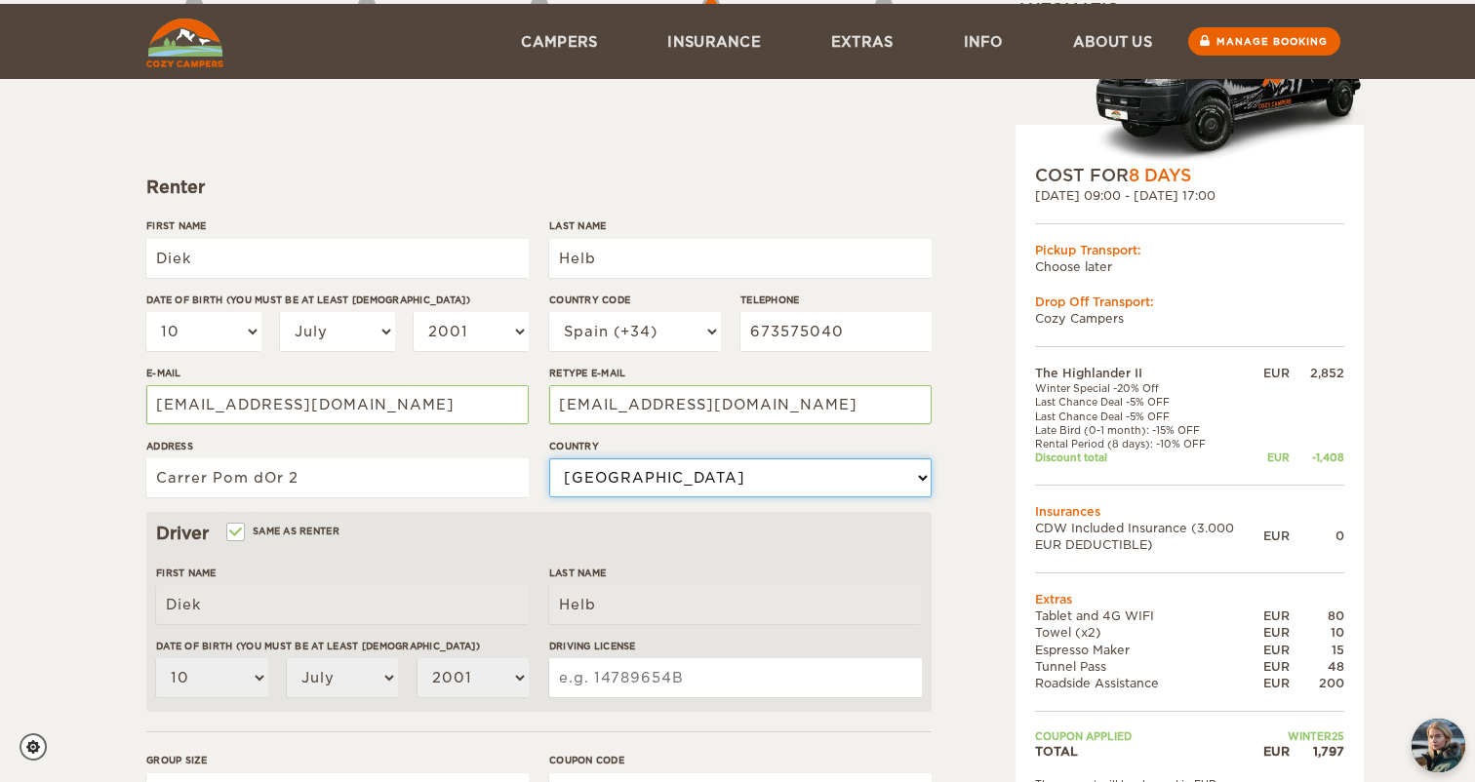
scroll to position [364, 0]
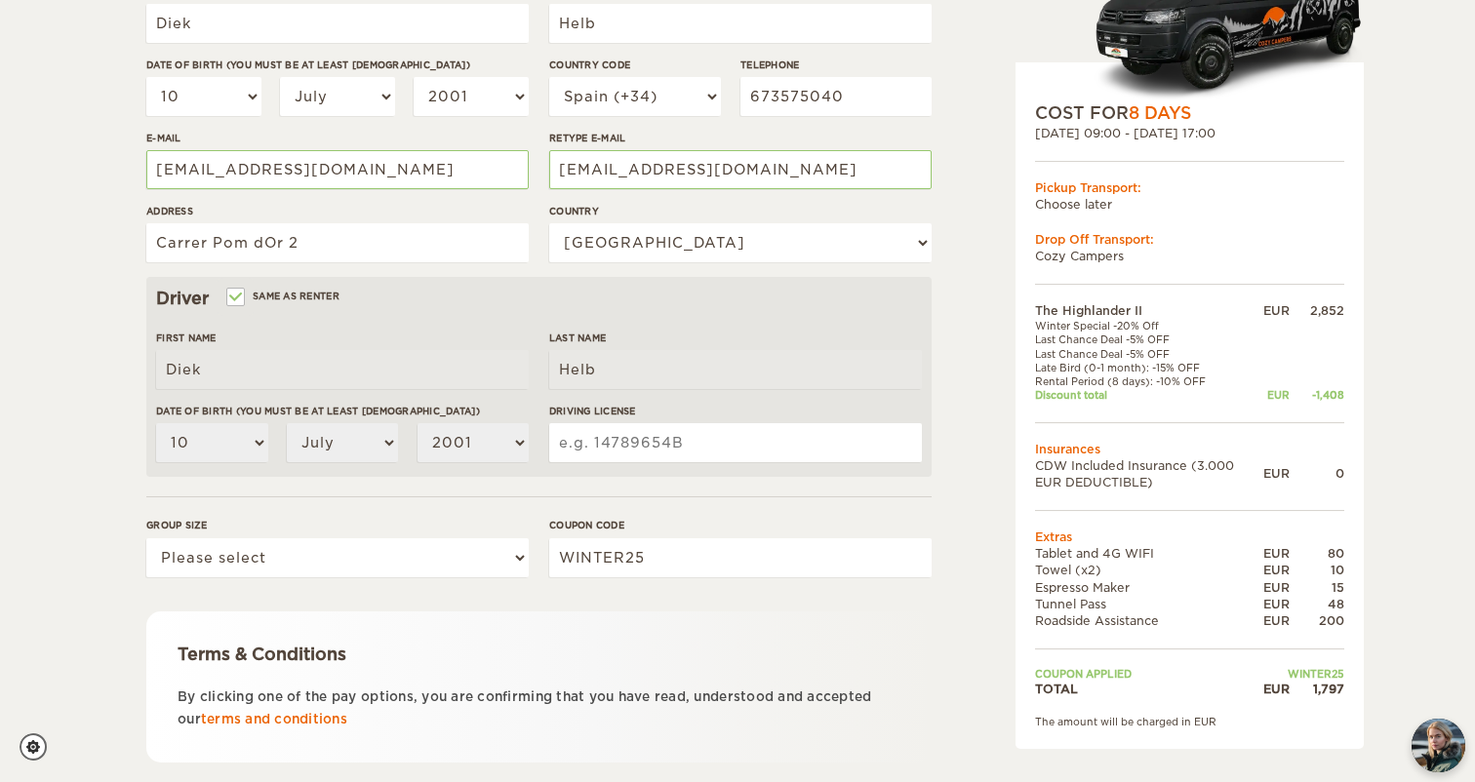
click at [657, 441] on input "Driving License" at bounding box center [735, 442] width 373 height 39
type input "Y1797538X"
click at [685, 479] on form "Renter First Name Diek Last Name Helb Date of birth (You must be at least 20 ye…" at bounding box center [538, 341] width 785 height 1027
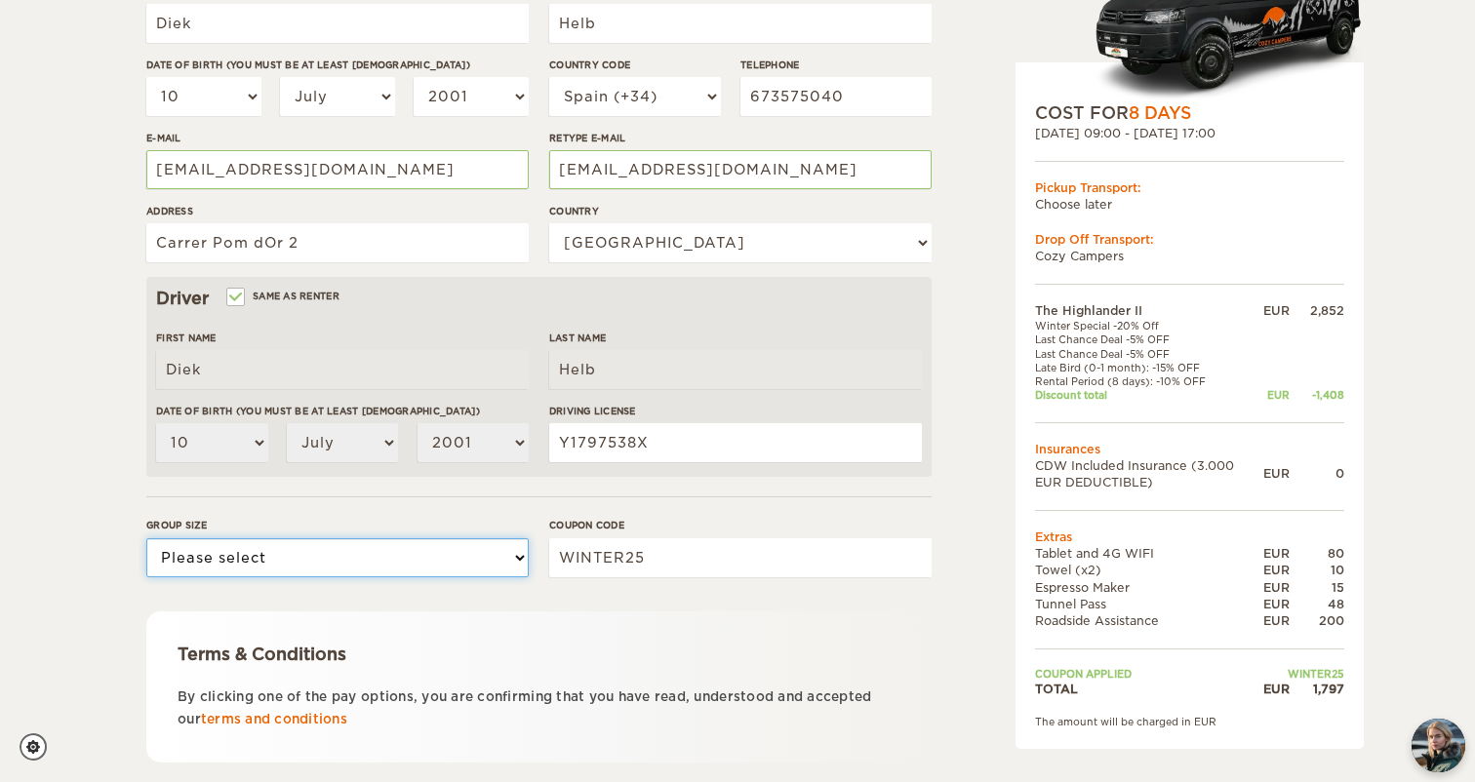
select select "1"
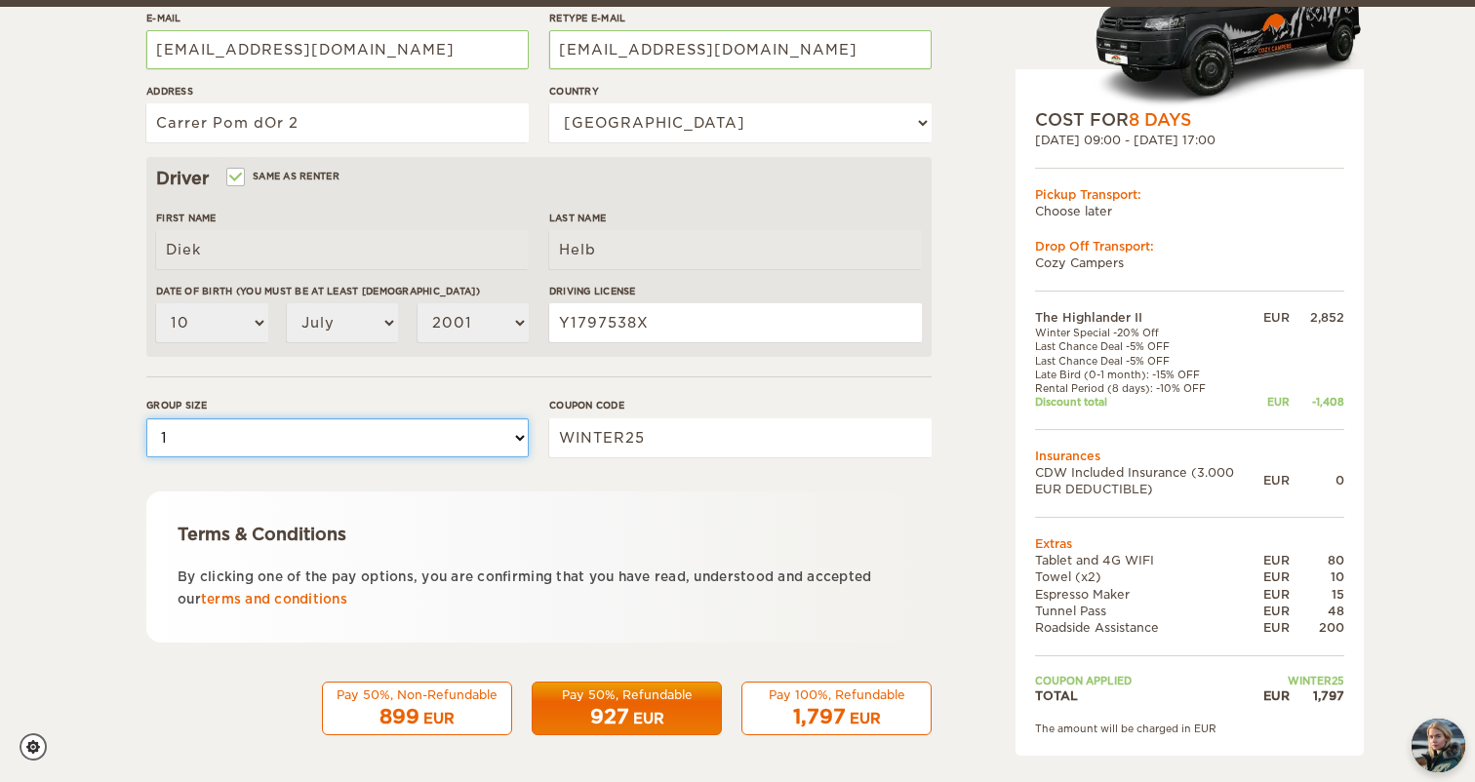
scroll to position [483, 0]
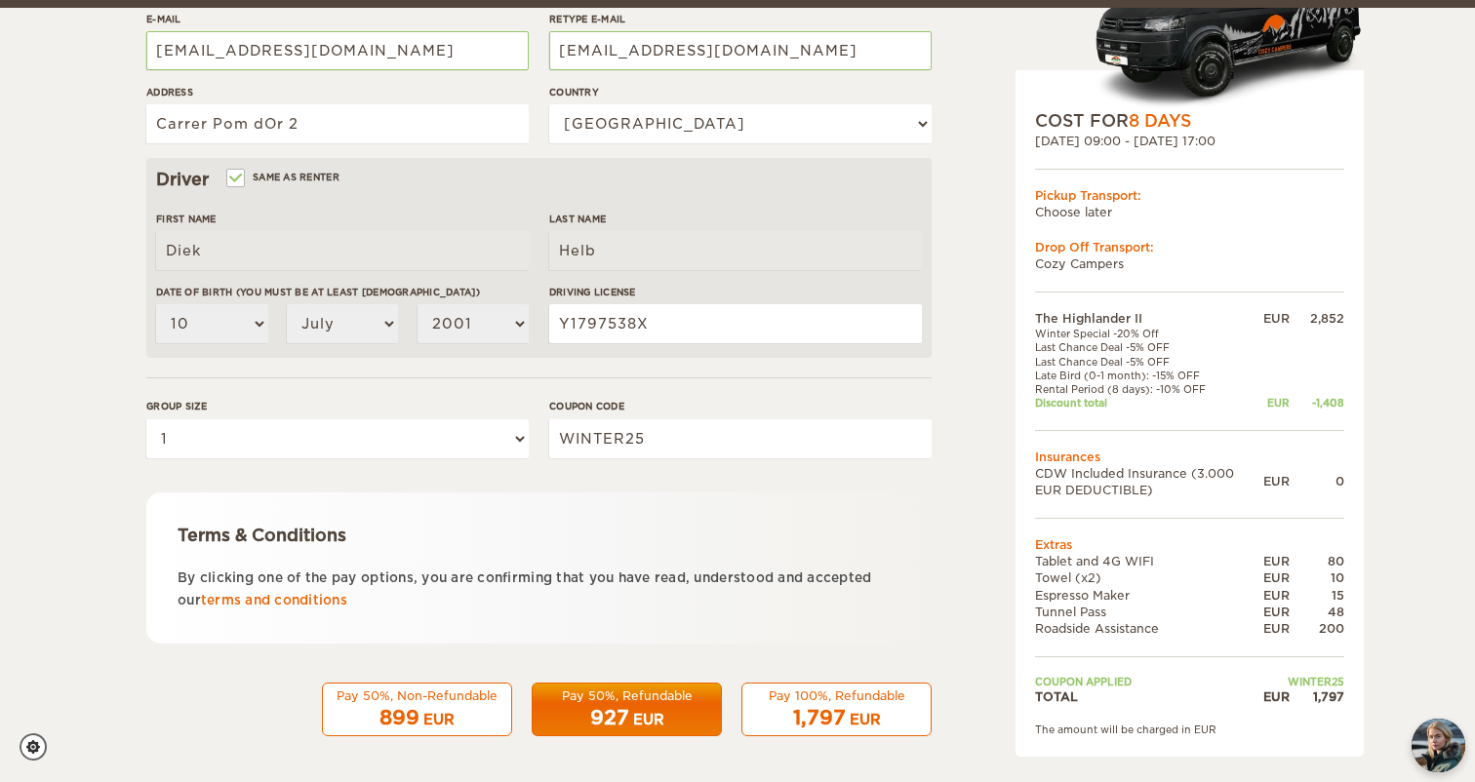
click at [681, 714] on div "927 EUR" at bounding box center [626, 718] width 165 height 28
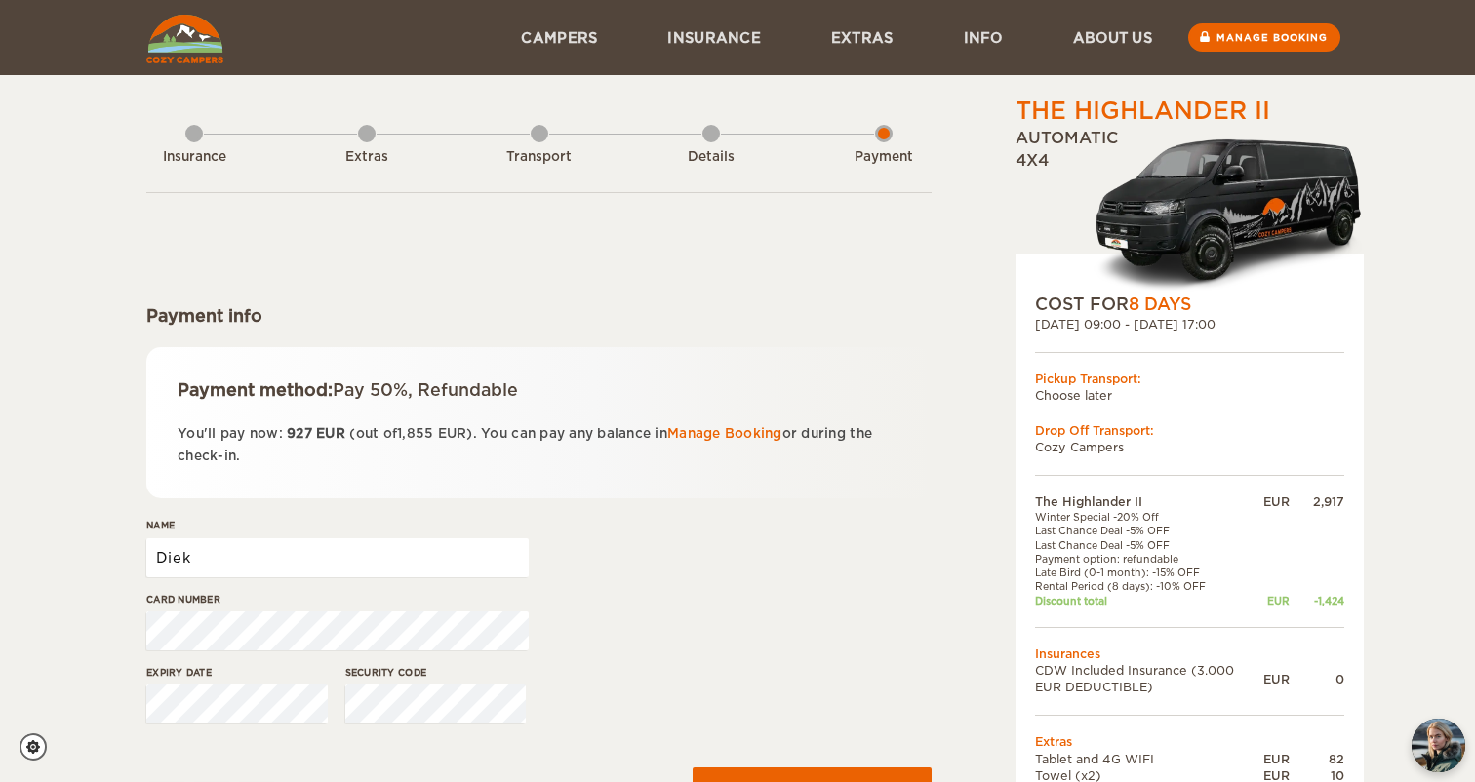
click at [384, 564] on input "Diek" at bounding box center [337, 557] width 382 height 39
type input "Diek Splinther Helb"
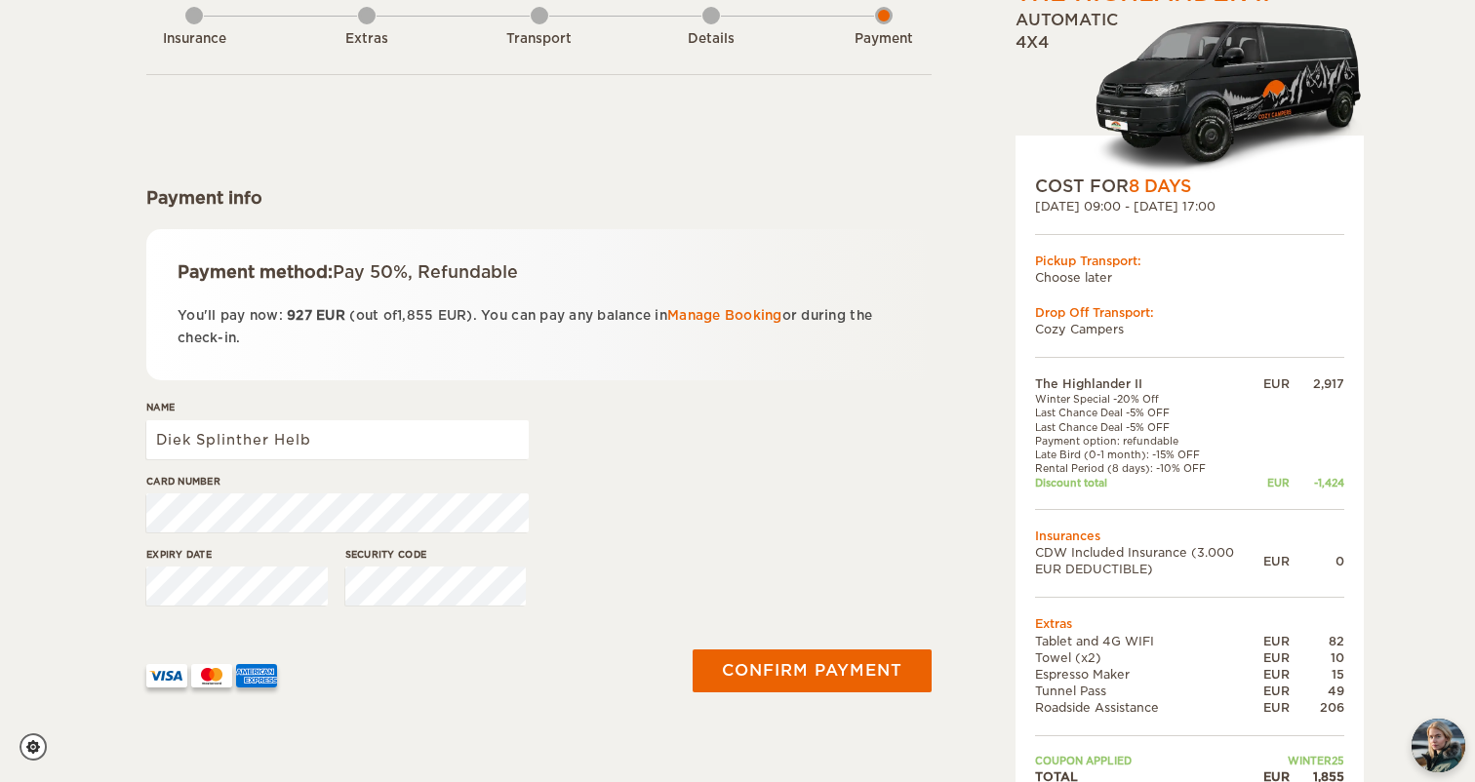
scroll to position [133, 0]
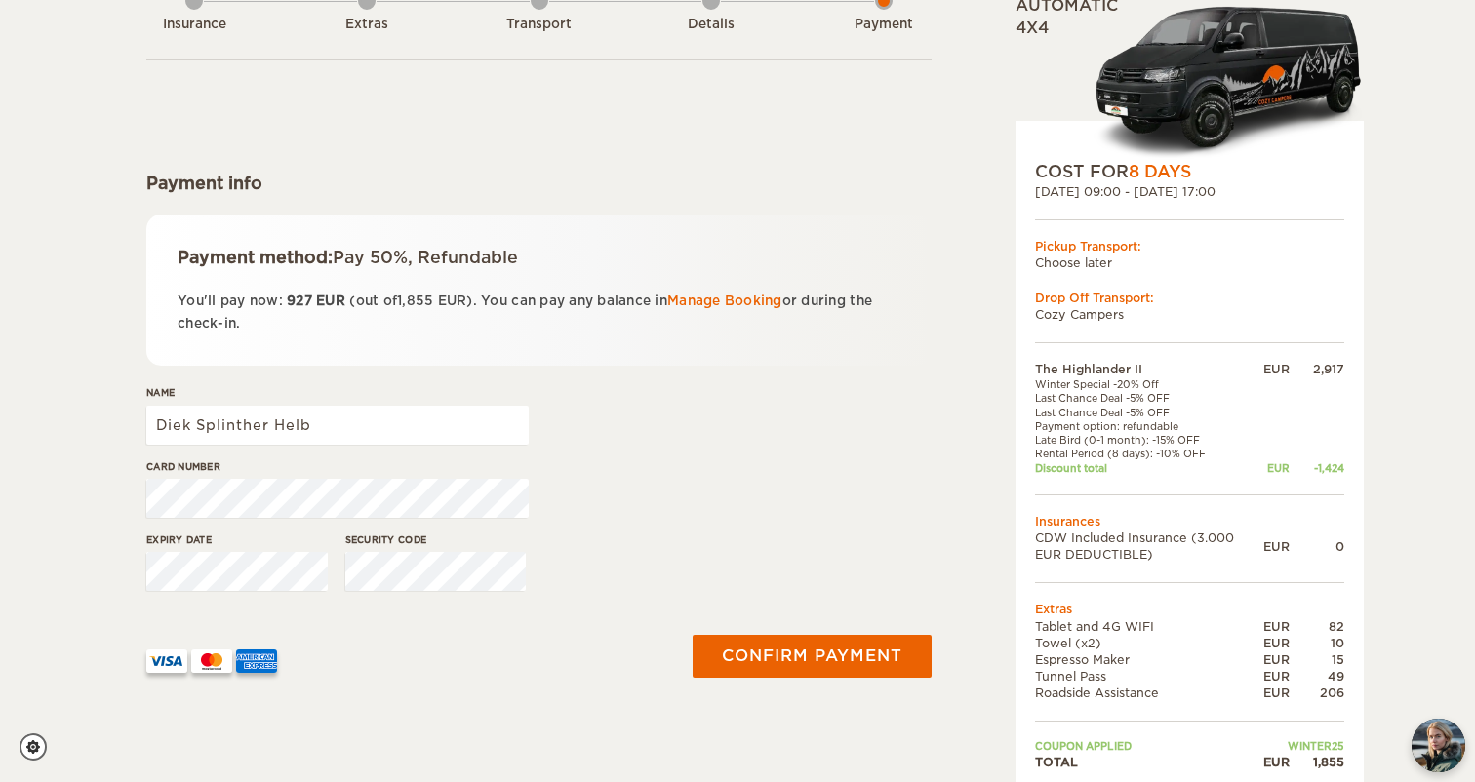
click at [656, 496] on div "Card number" at bounding box center [538, 495] width 785 height 73
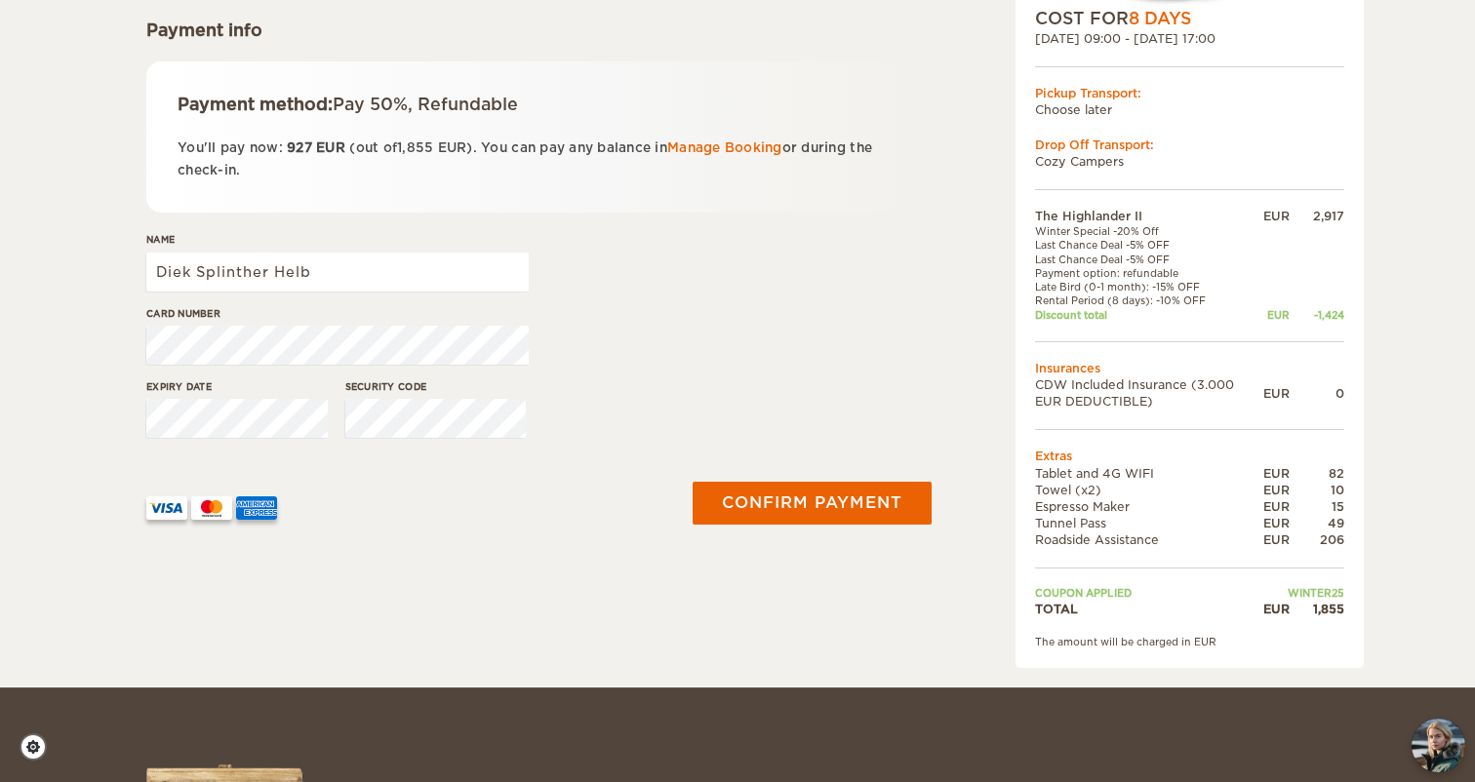
scroll to position [300, 0]
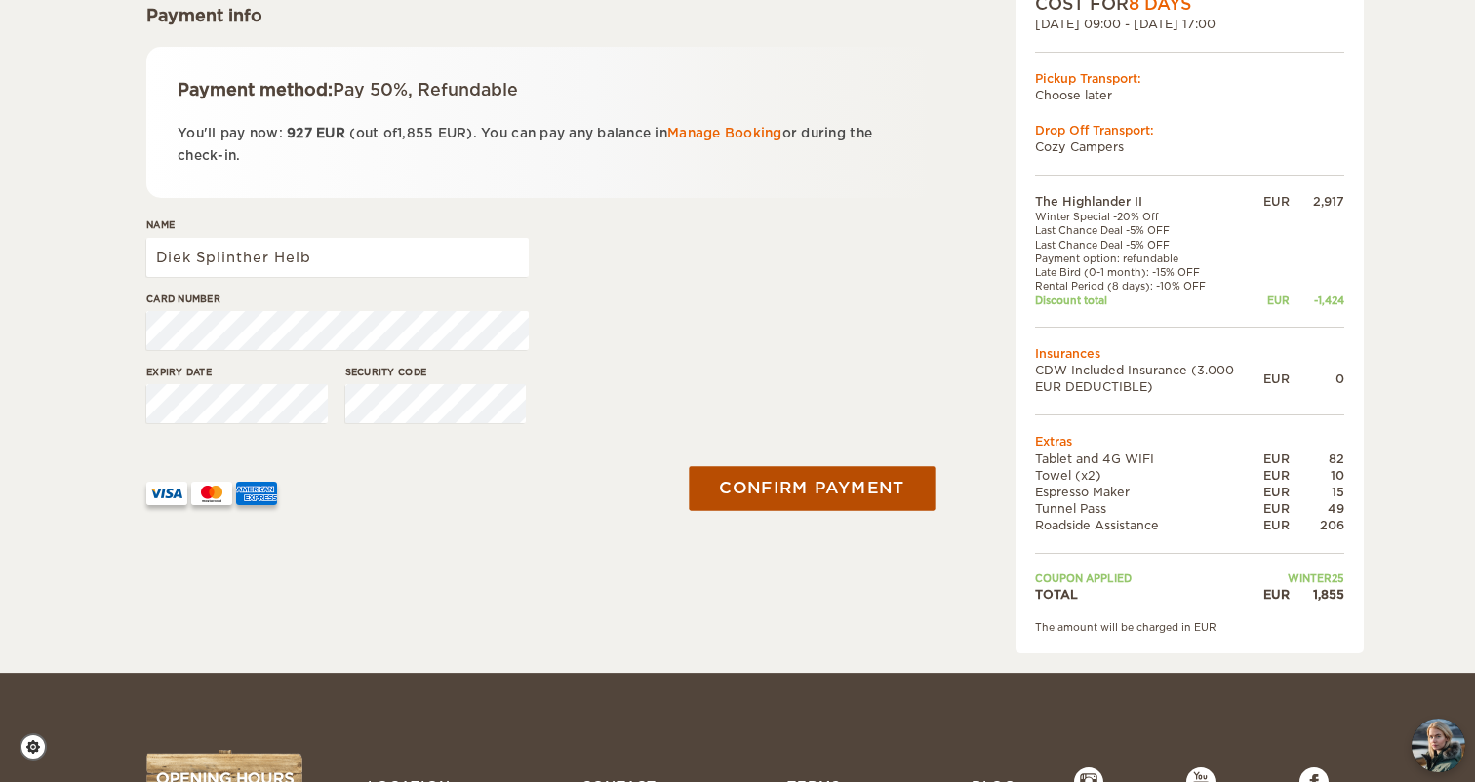
click at [807, 499] on button "Confirm payment" at bounding box center [812, 489] width 246 height 44
